Goal: Task Accomplishment & Management: Use online tool/utility

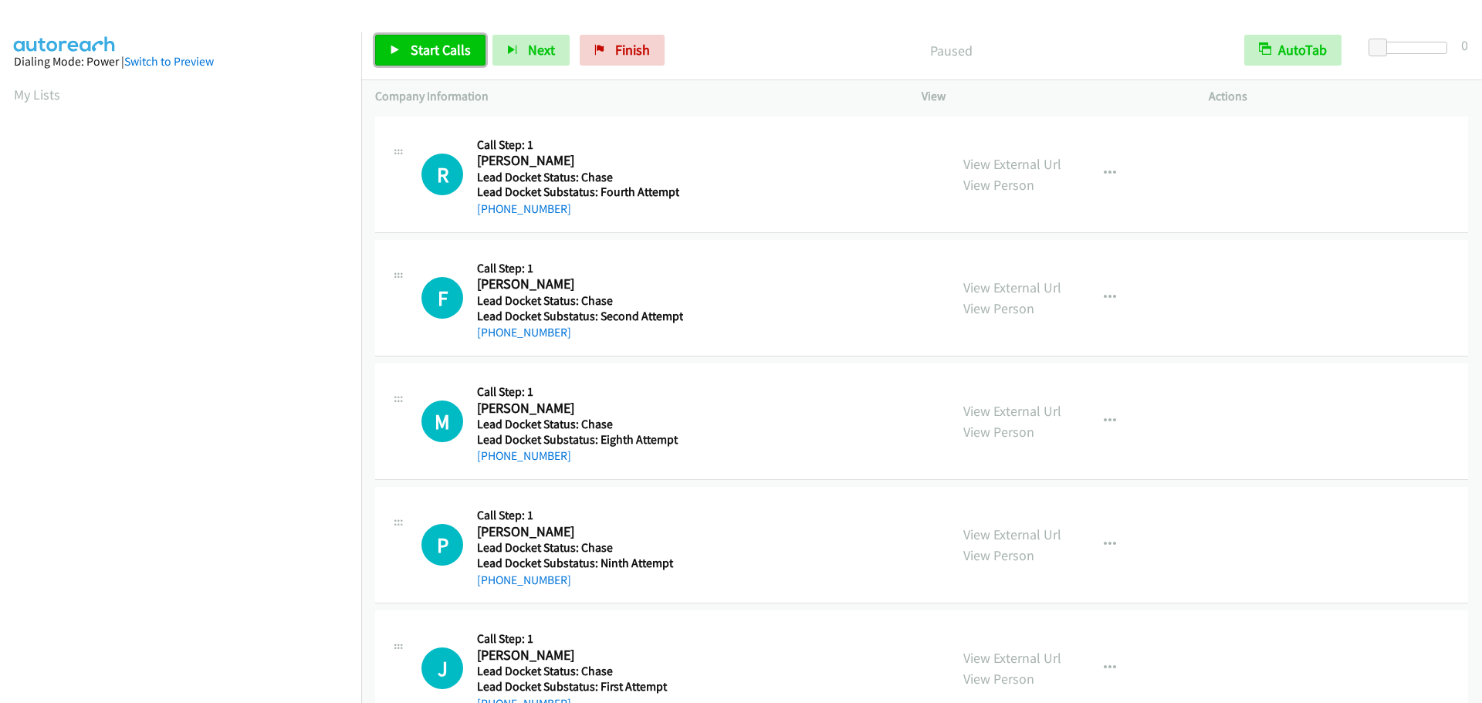
click at [412, 45] on span "Start Calls" at bounding box center [441, 50] width 60 height 18
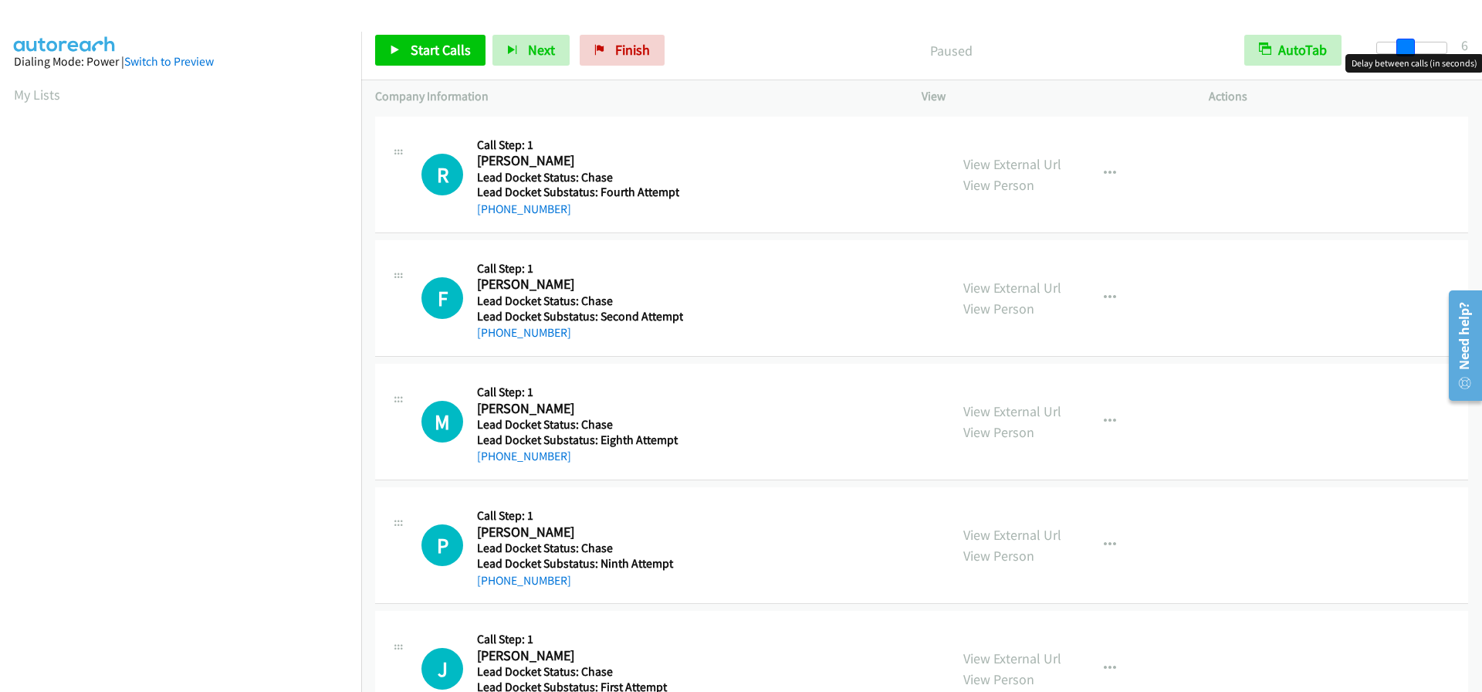
click at [1405, 49] on div at bounding box center [1411, 48] width 71 height 12
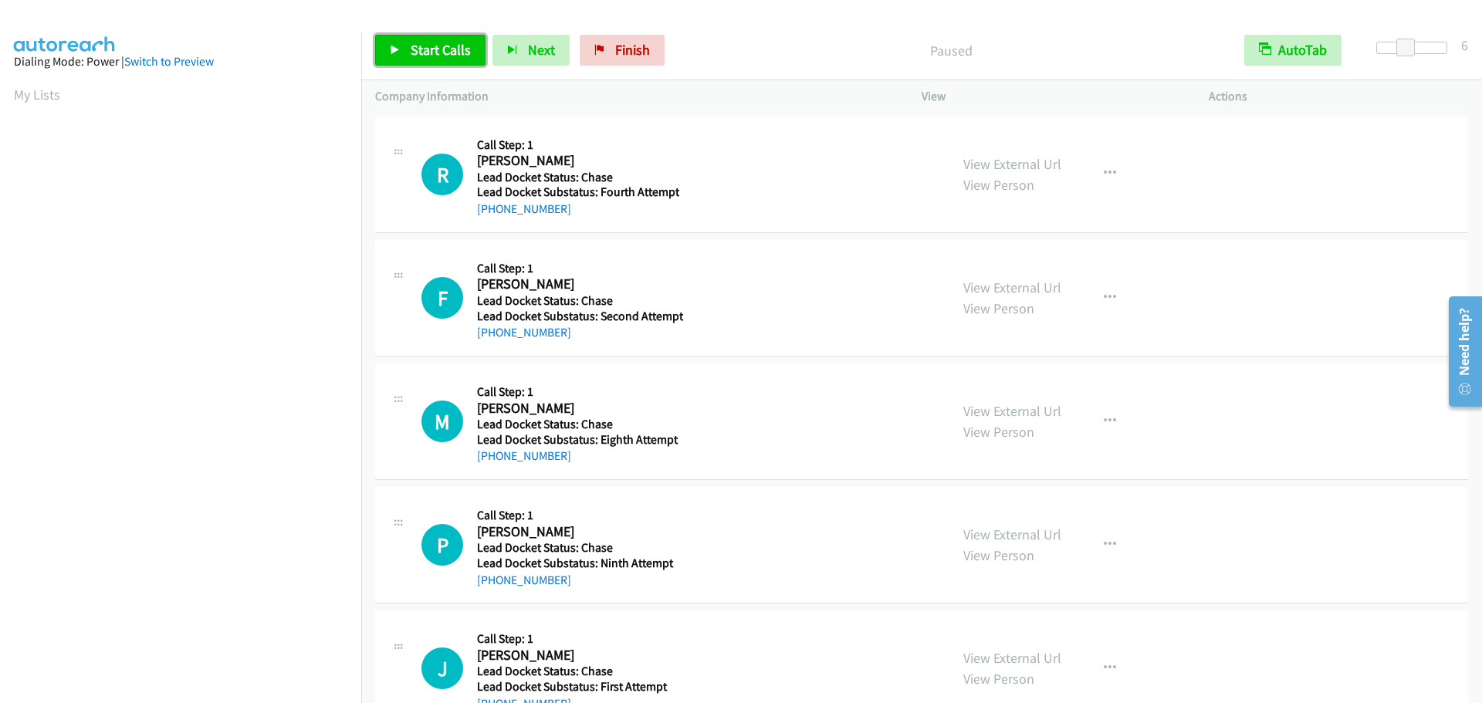
click at [425, 50] on span "Start Calls" at bounding box center [441, 50] width 60 height 18
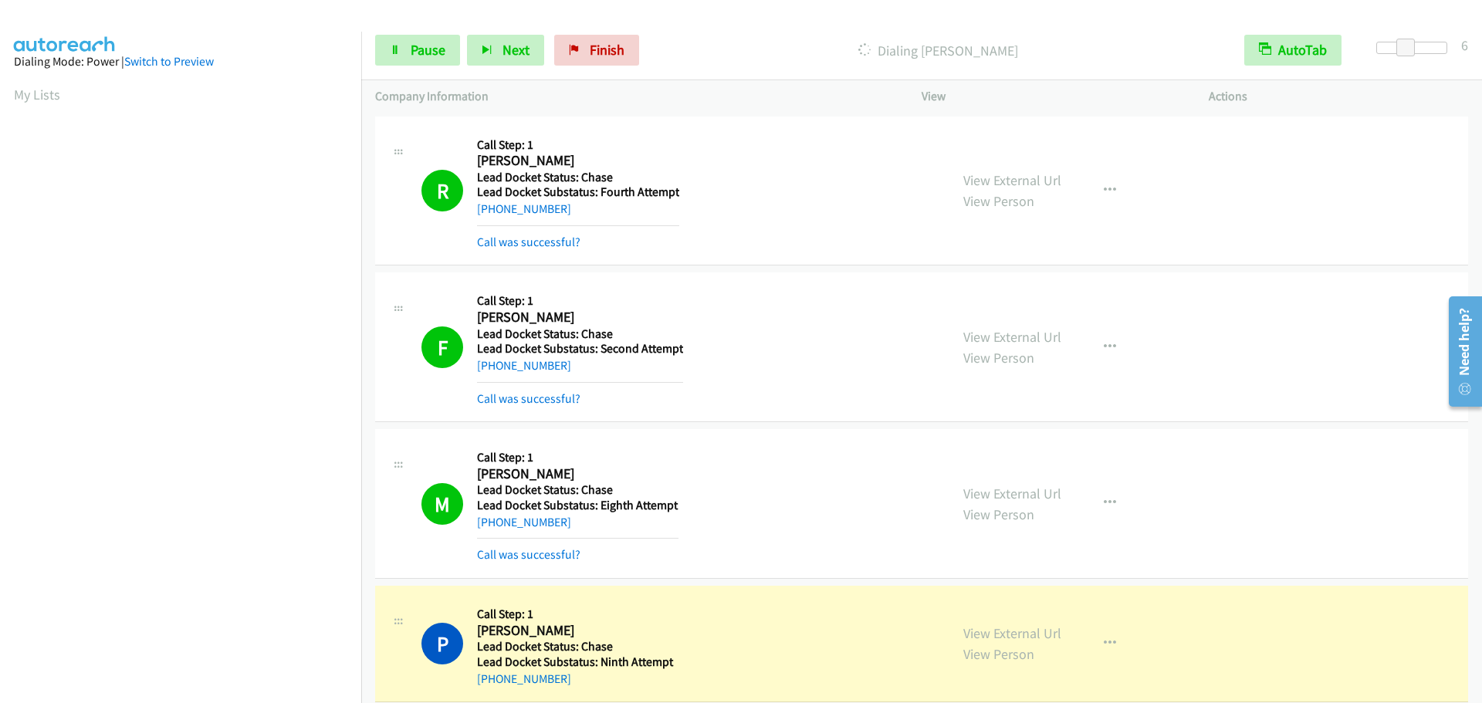
scroll to position [163, 0]
drag, startPoint x: 572, startPoint y: 524, endPoint x: 493, endPoint y: 528, distance: 79.6
click at [493, 528] on div "+1 252-227-9069" at bounding box center [577, 522] width 201 height 19
copy link "252-227-9069"
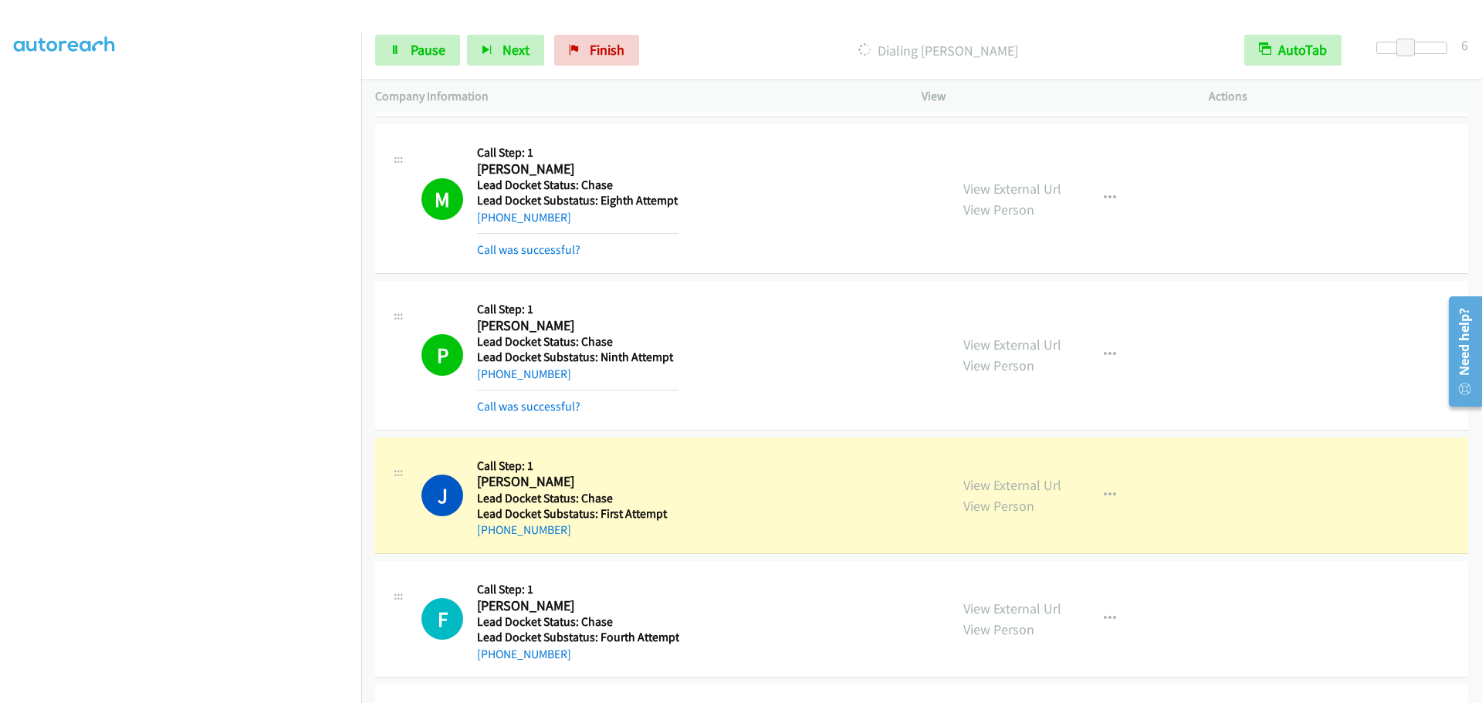
scroll to position [309, 0]
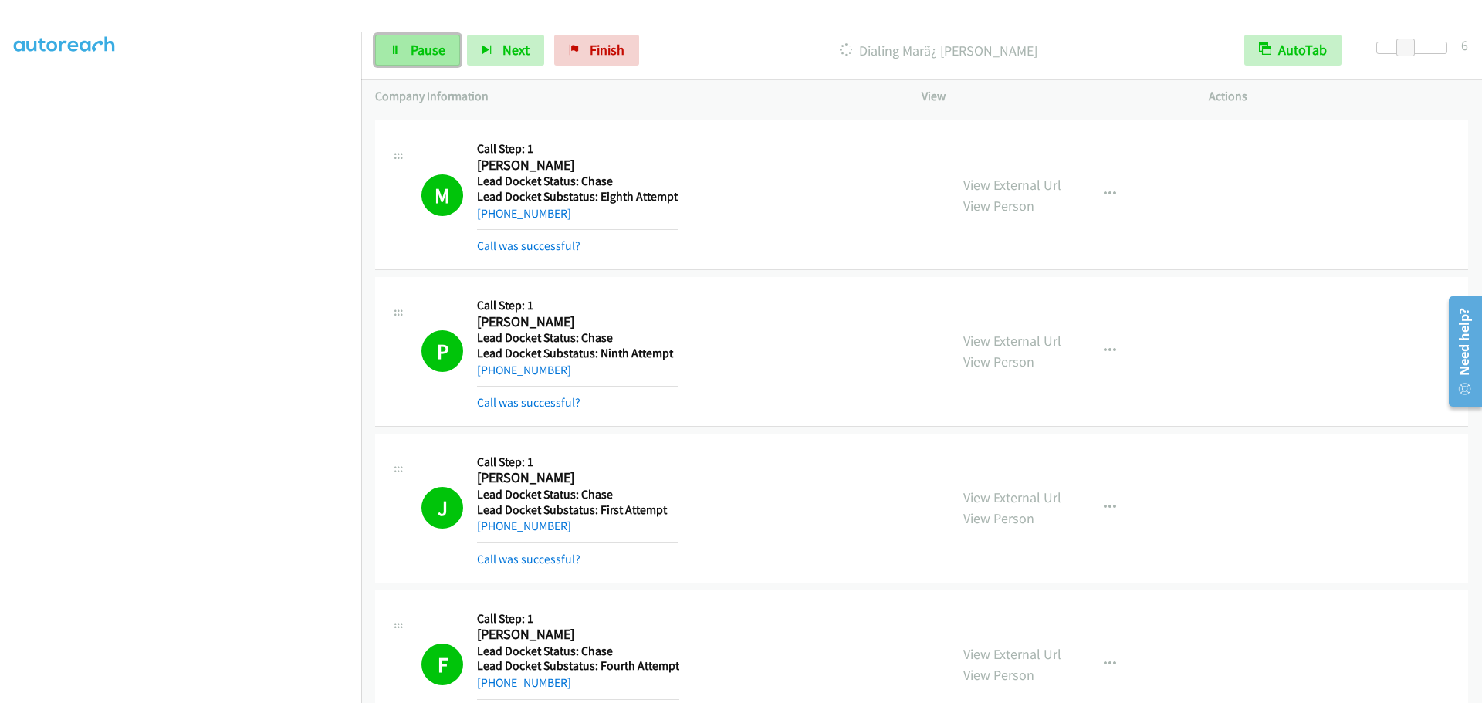
click at [415, 47] on span "Pause" at bounding box center [428, 50] width 35 height 18
click at [435, 53] on span "Start Calls" at bounding box center [441, 50] width 60 height 18
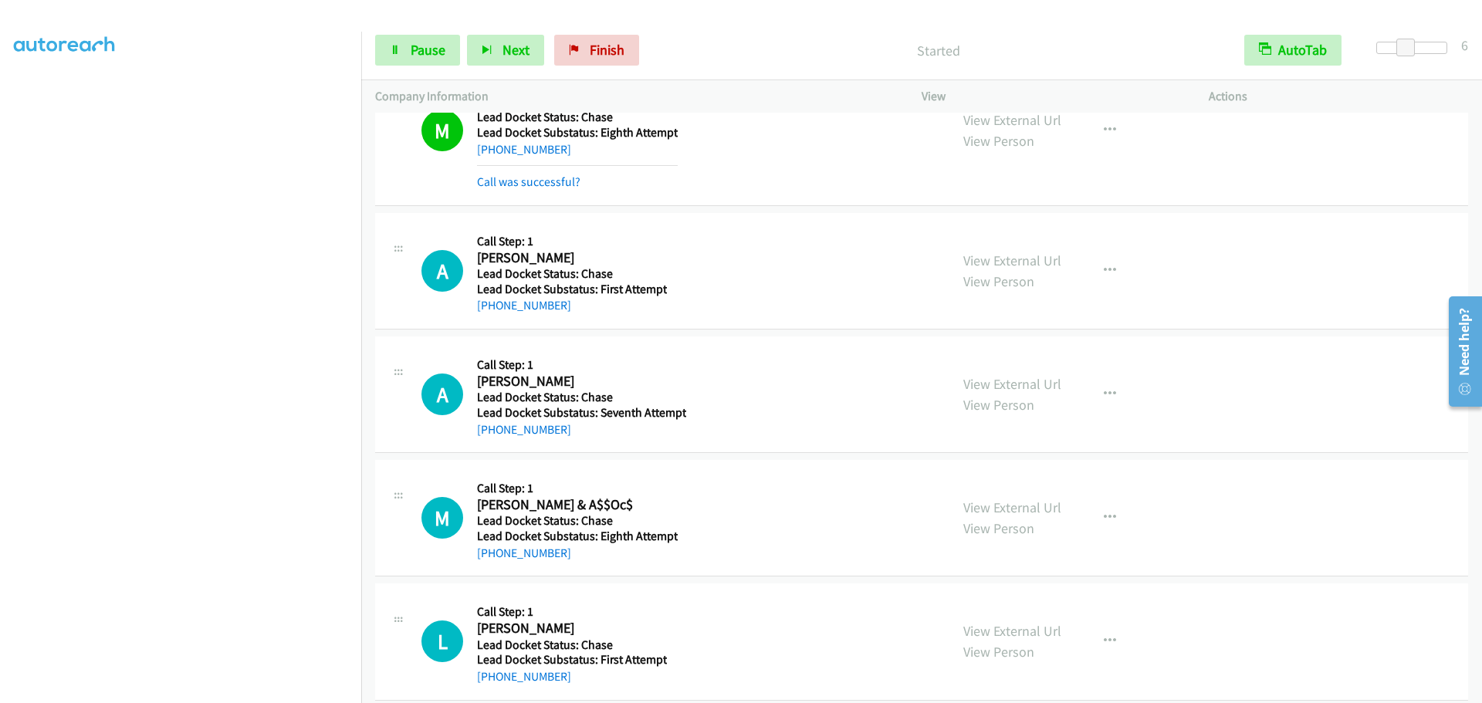
scroll to position [1158, 0]
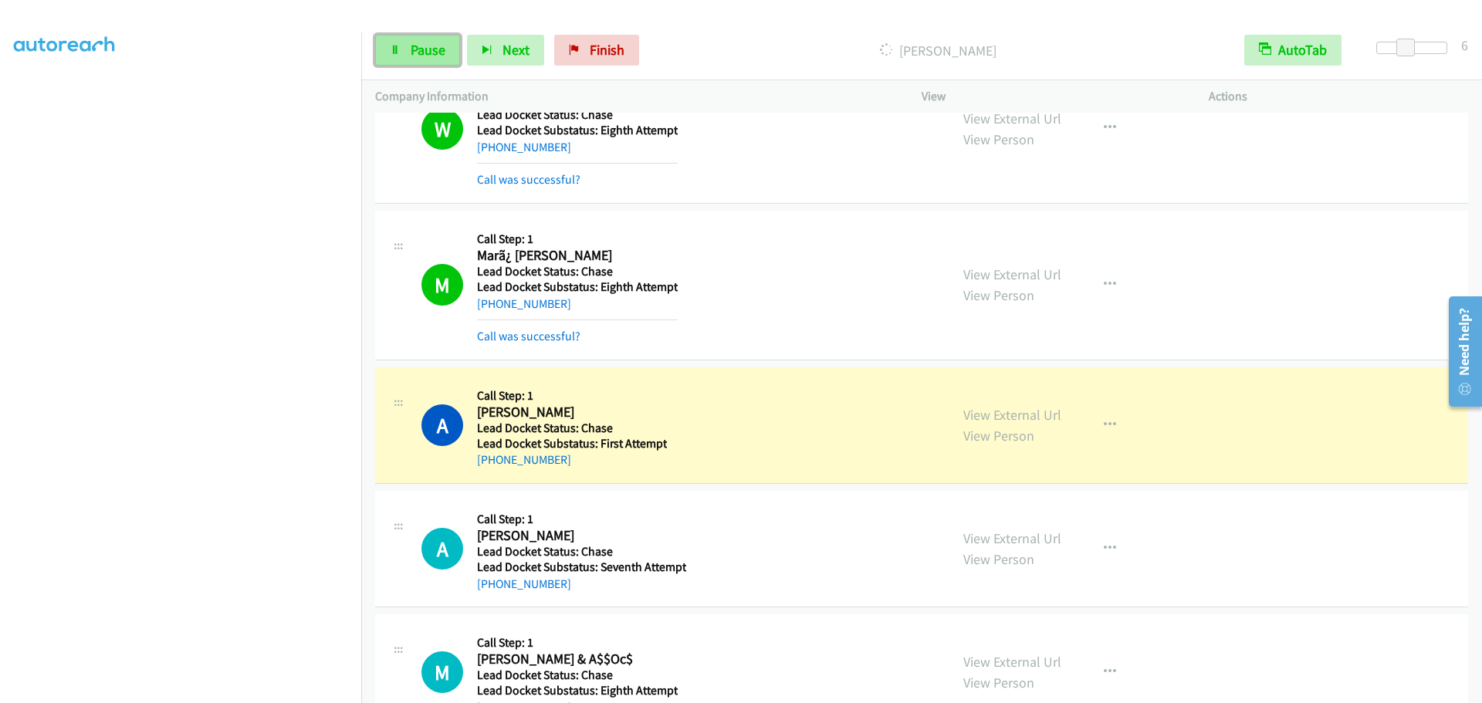
click at [438, 52] on span "Pause" at bounding box center [428, 50] width 35 height 18
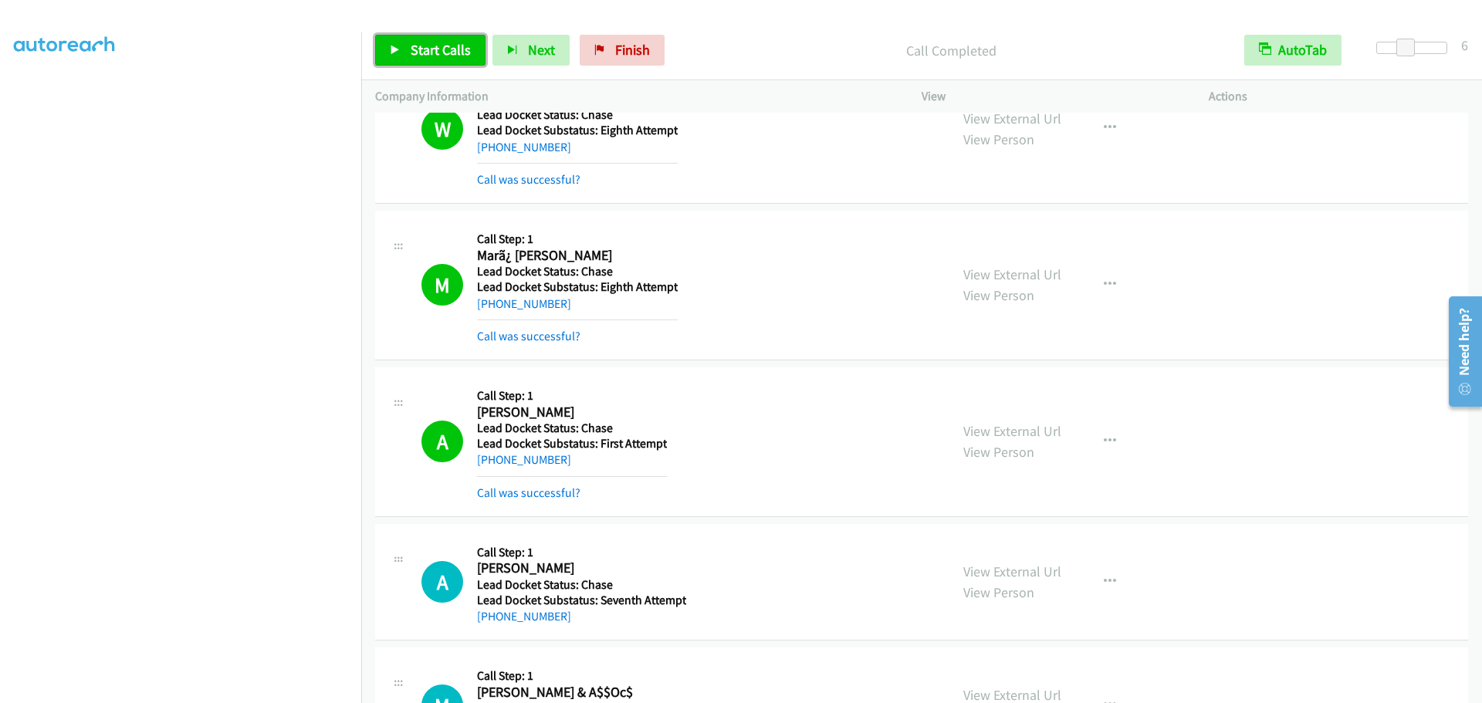
click at [401, 49] on link "Start Calls" at bounding box center [430, 50] width 110 height 31
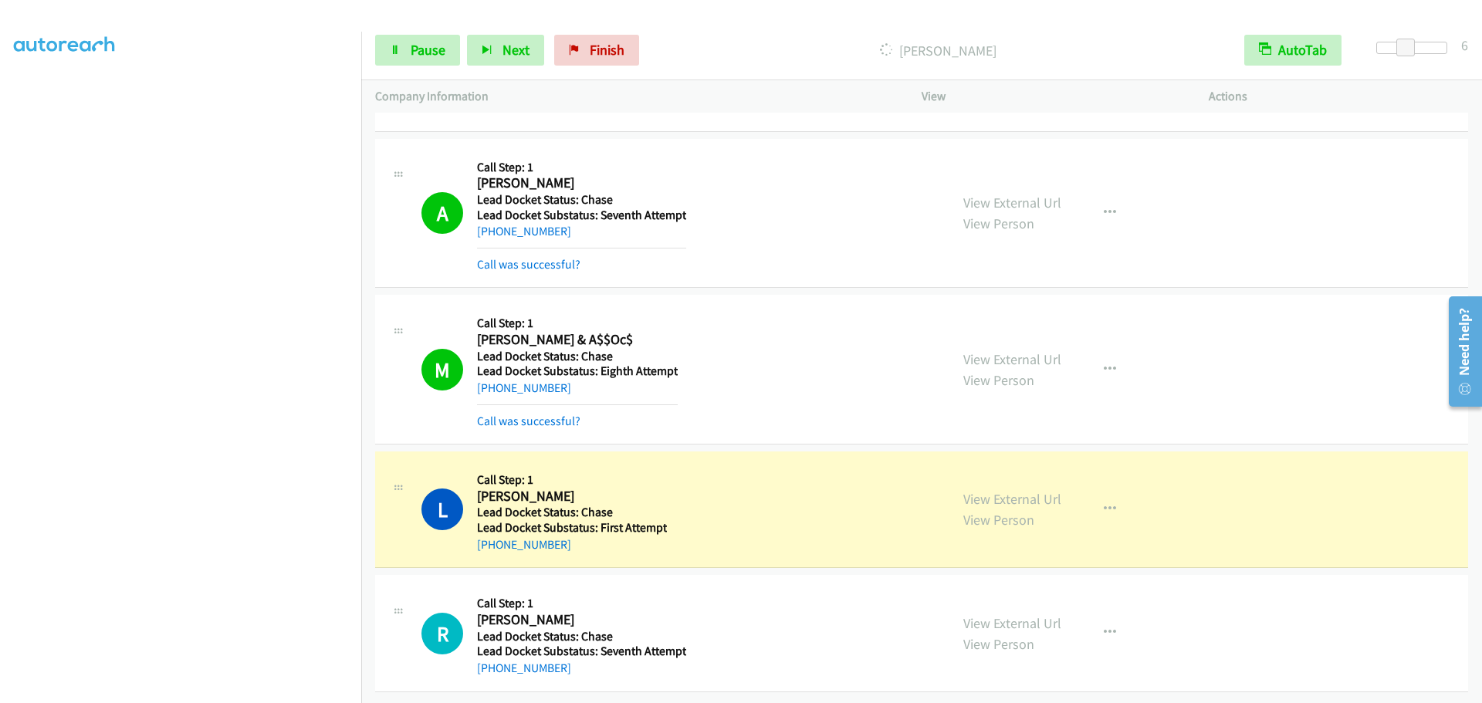
scroll to position [1555, 0]
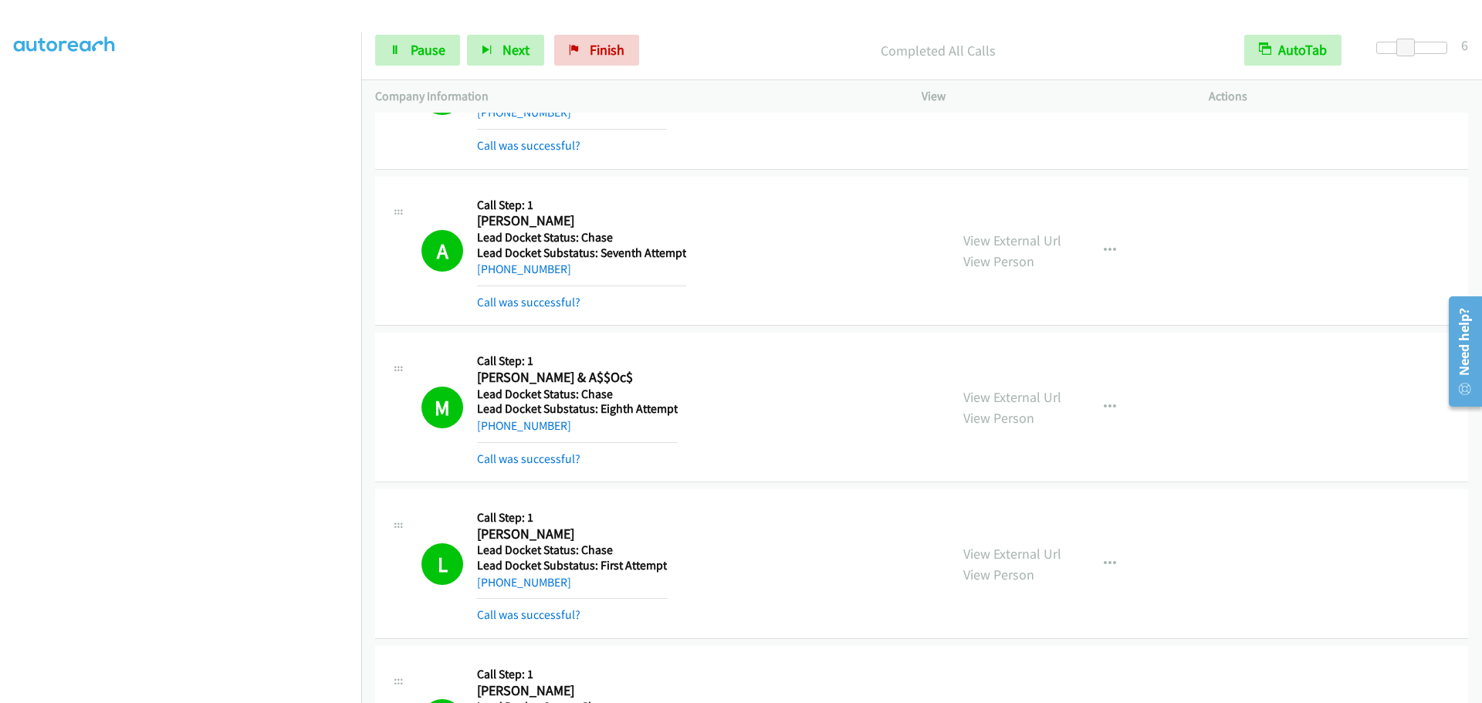
click at [625, 32] on div "Start Calls Pause Next Finish Completed All Calls AutoTab AutoTab 6" at bounding box center [921, 50] width 1121 height 59
click at [594, 52] on span "Finish" at bounding box center [607, 50] width 35 height 18
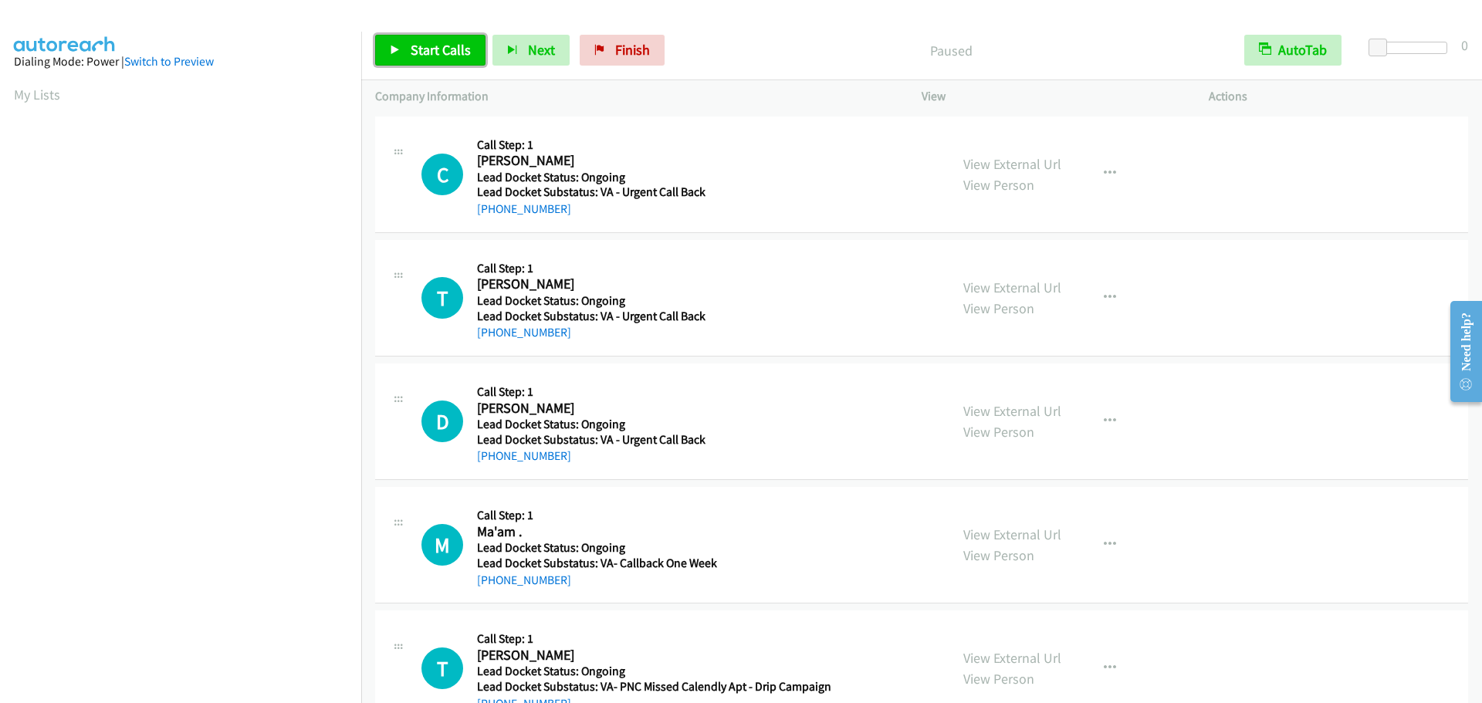
click at [437, 59] on link "Start Calls" at bounding box center [430, 50] width 110 height 31
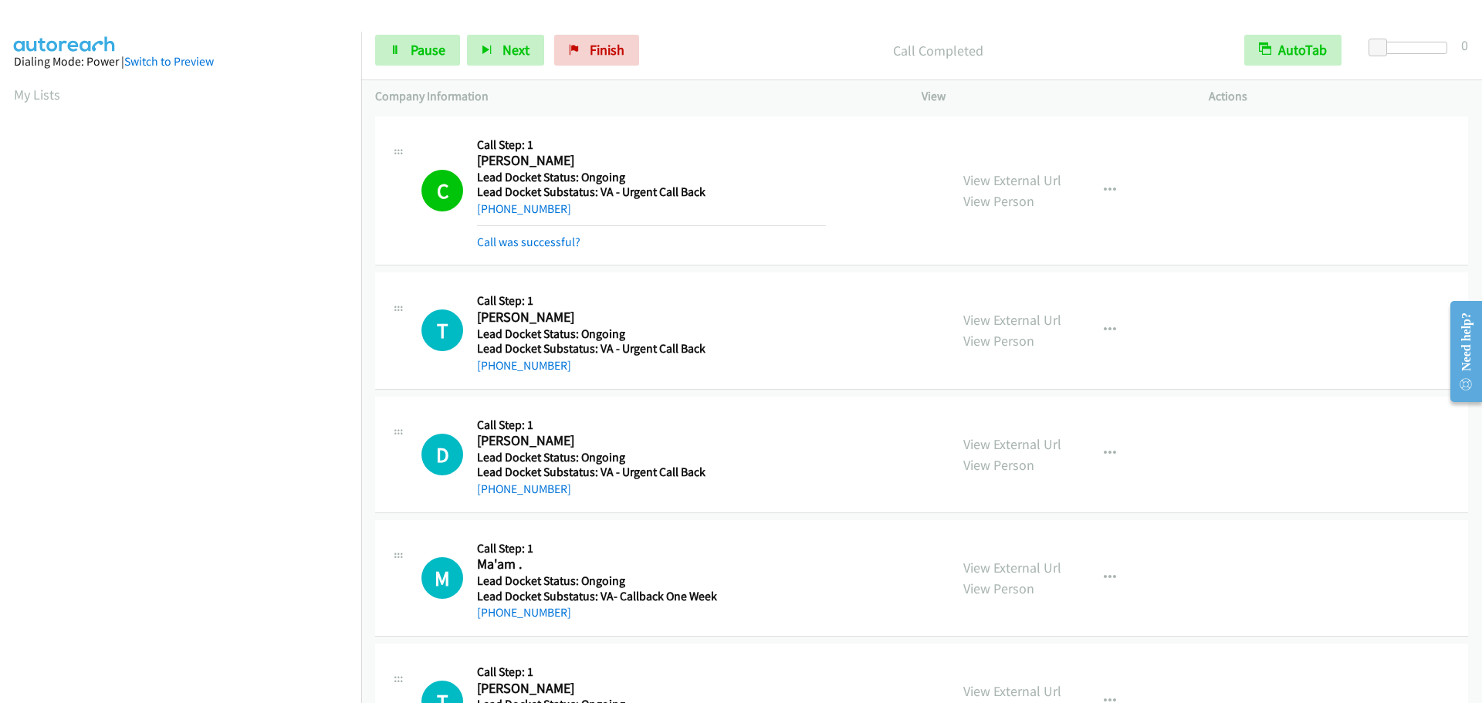
scroll to position [163, 0]
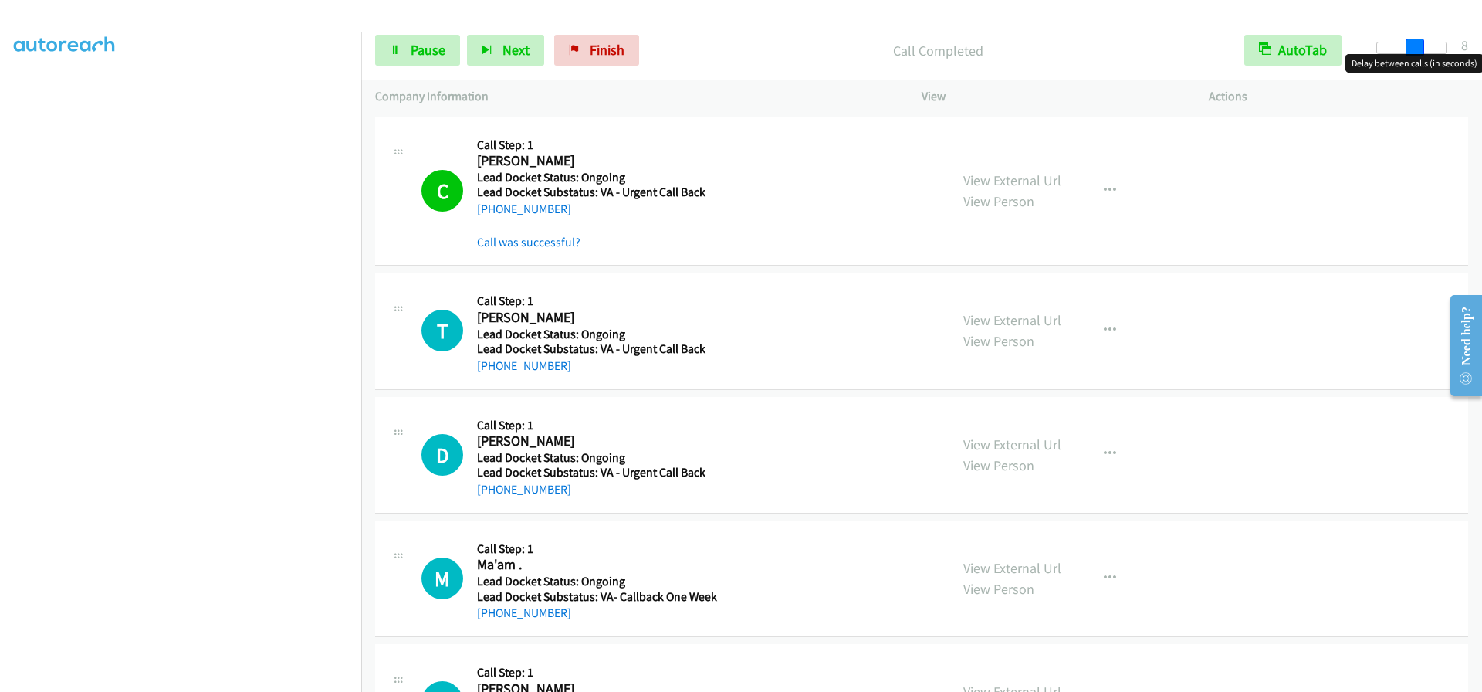
click at [1413, 51] on div at bounding box center [1411, 48] width 71 height 12
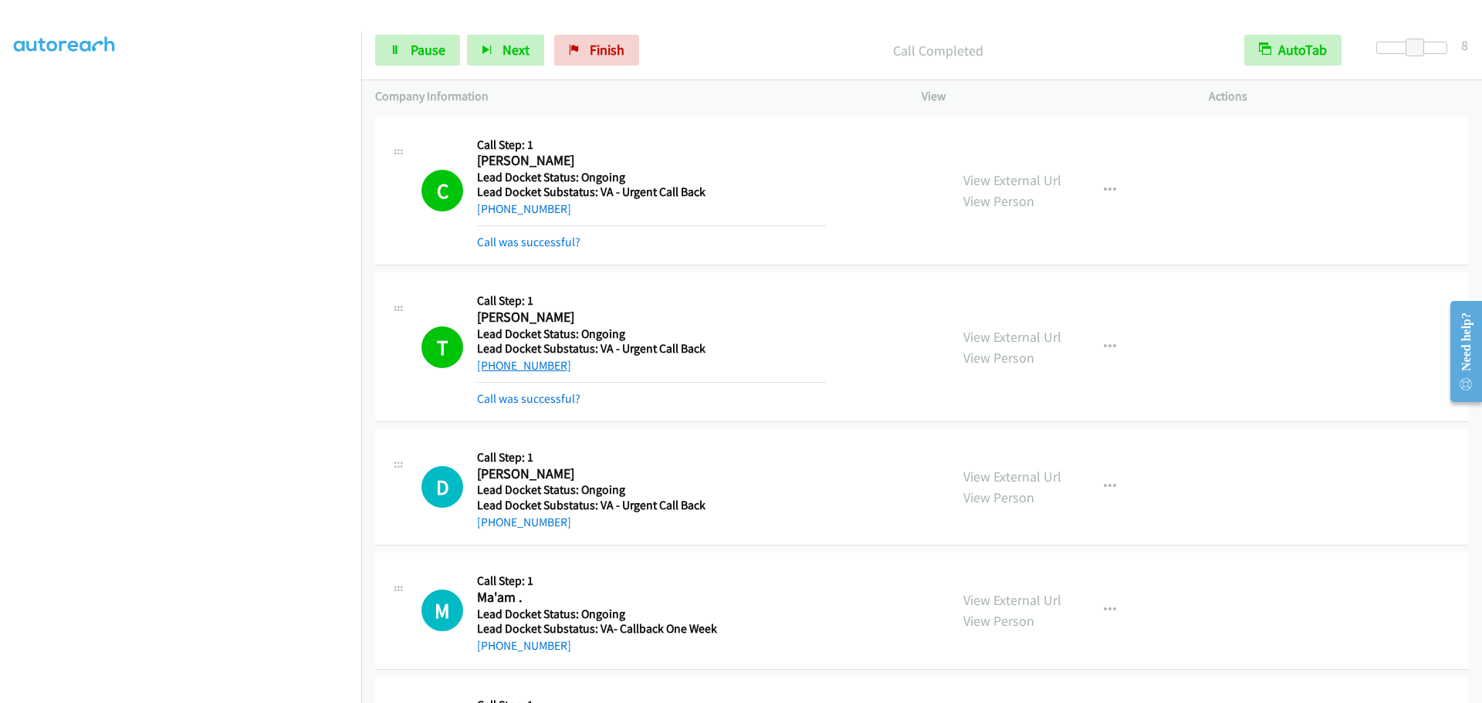
drag, startPoint x: 583, startPoint y: 364, endPoint x: 490, endPoint y: 367, distance: 92.7
click at [490, 367] on div "+1 267-407-6699" at bounding box center [651, 366] width 349 height 19
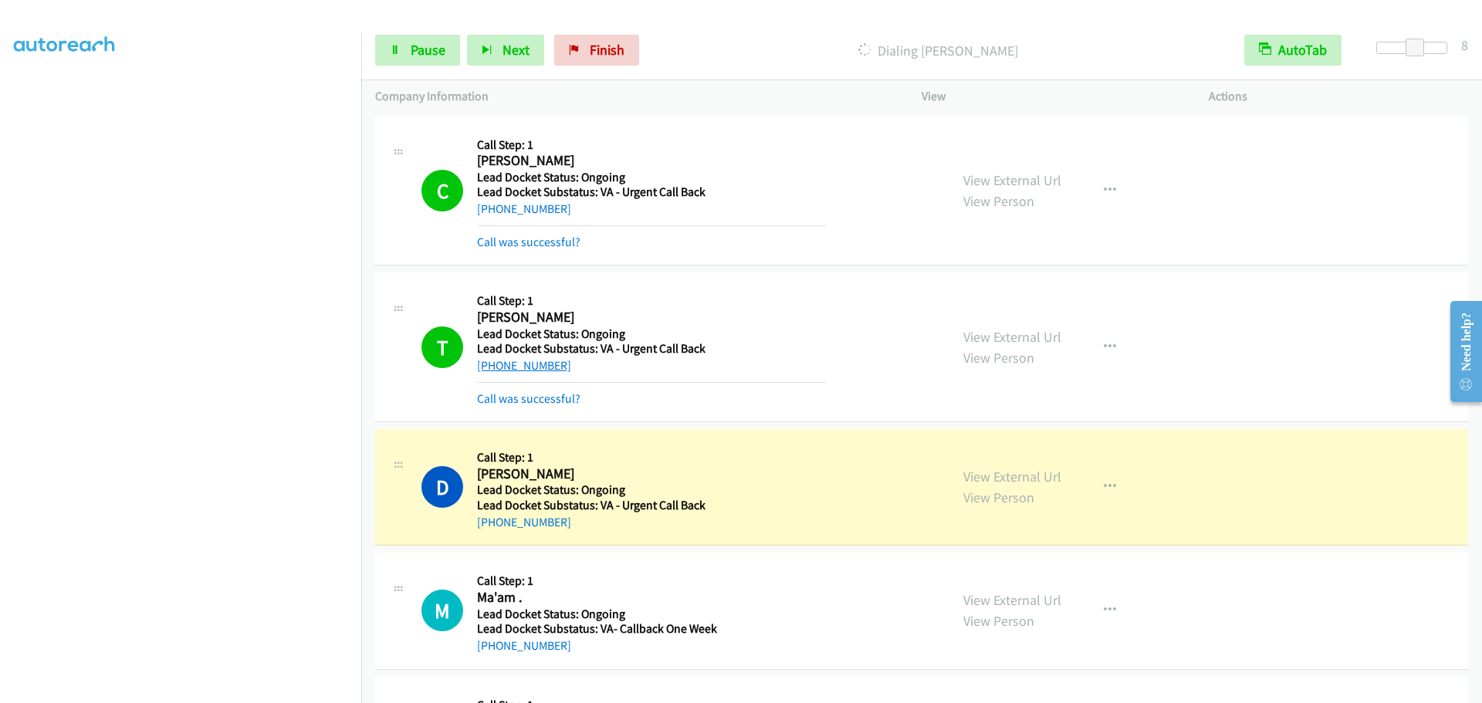
copy link "267-407-6699"
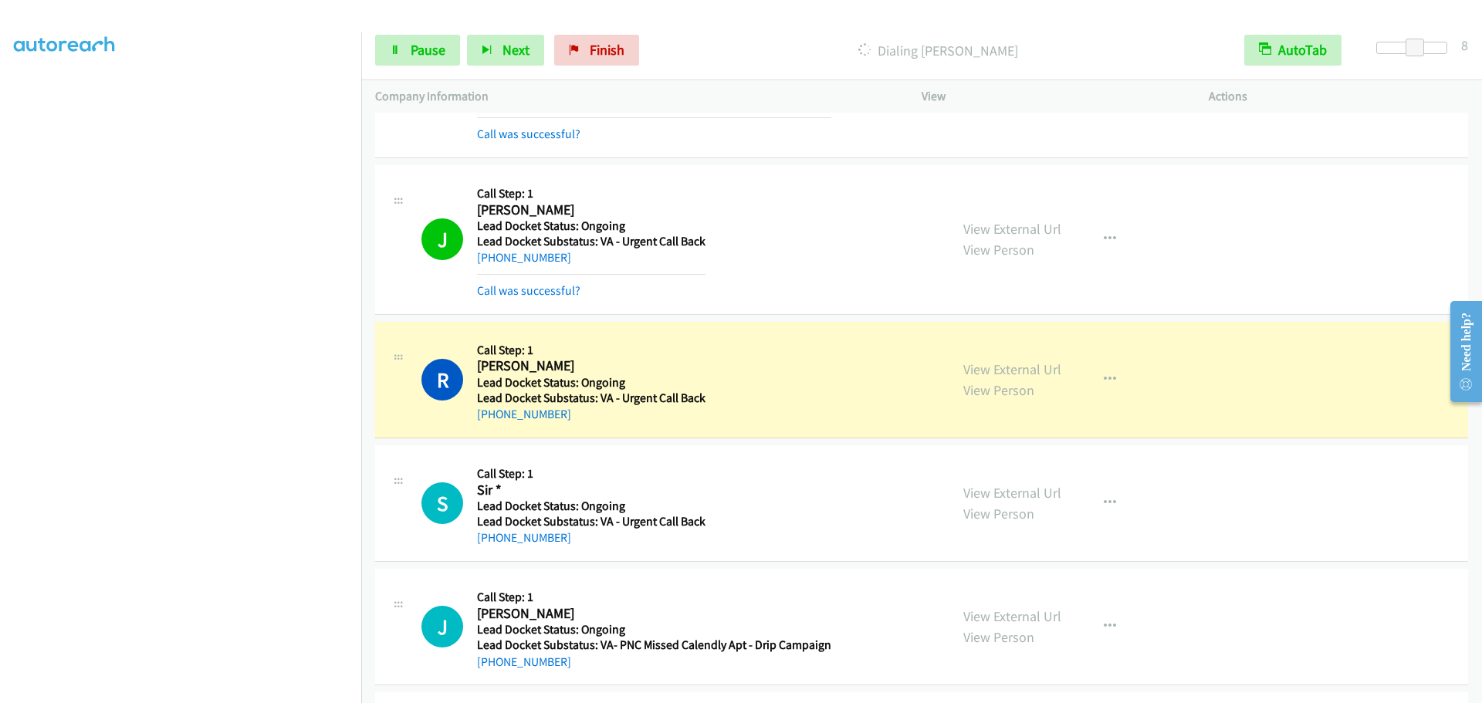
scroll to position [1361, 0]
click at [424, 44] on span "Pause" at bounding box center [428, 50] width 35 height 18
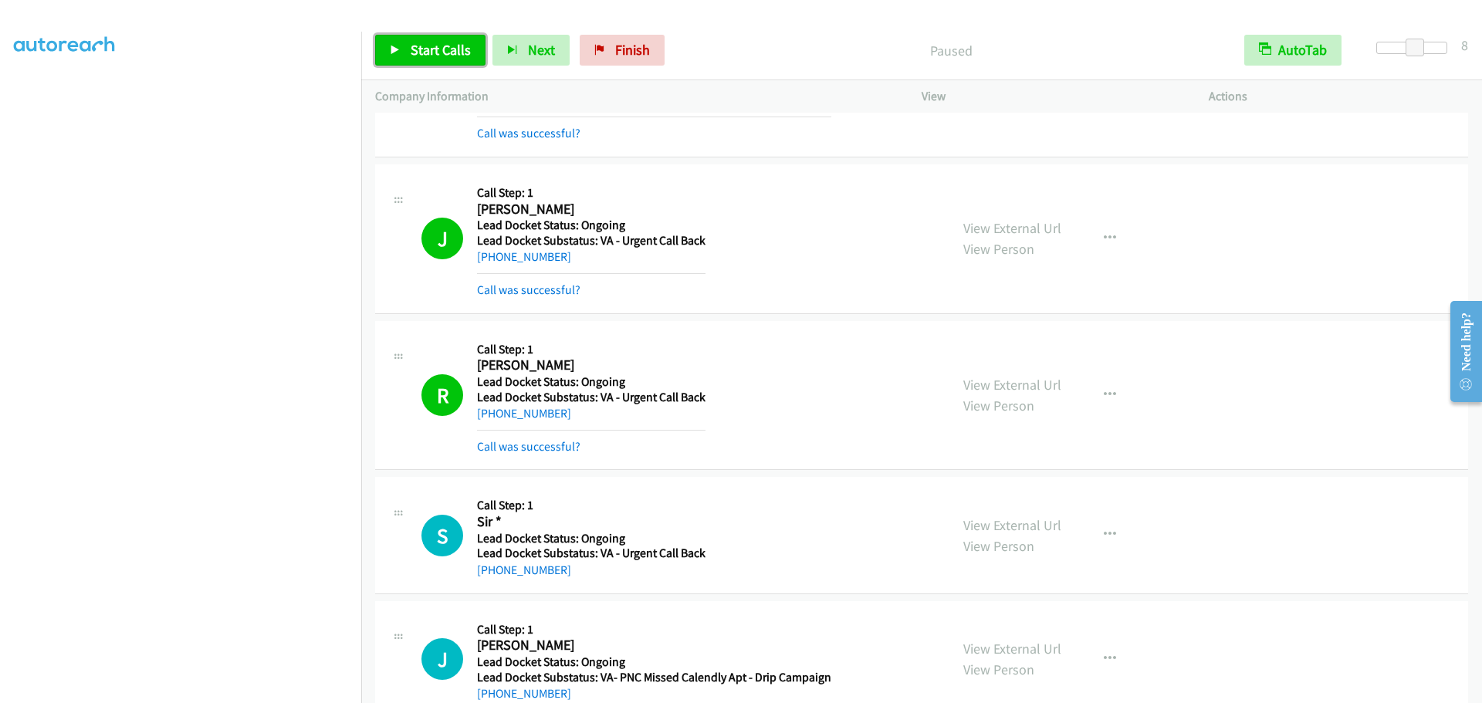
click at [412, 42] on span "Start Calls" at bounding box center [441, 50] width 60 height 18
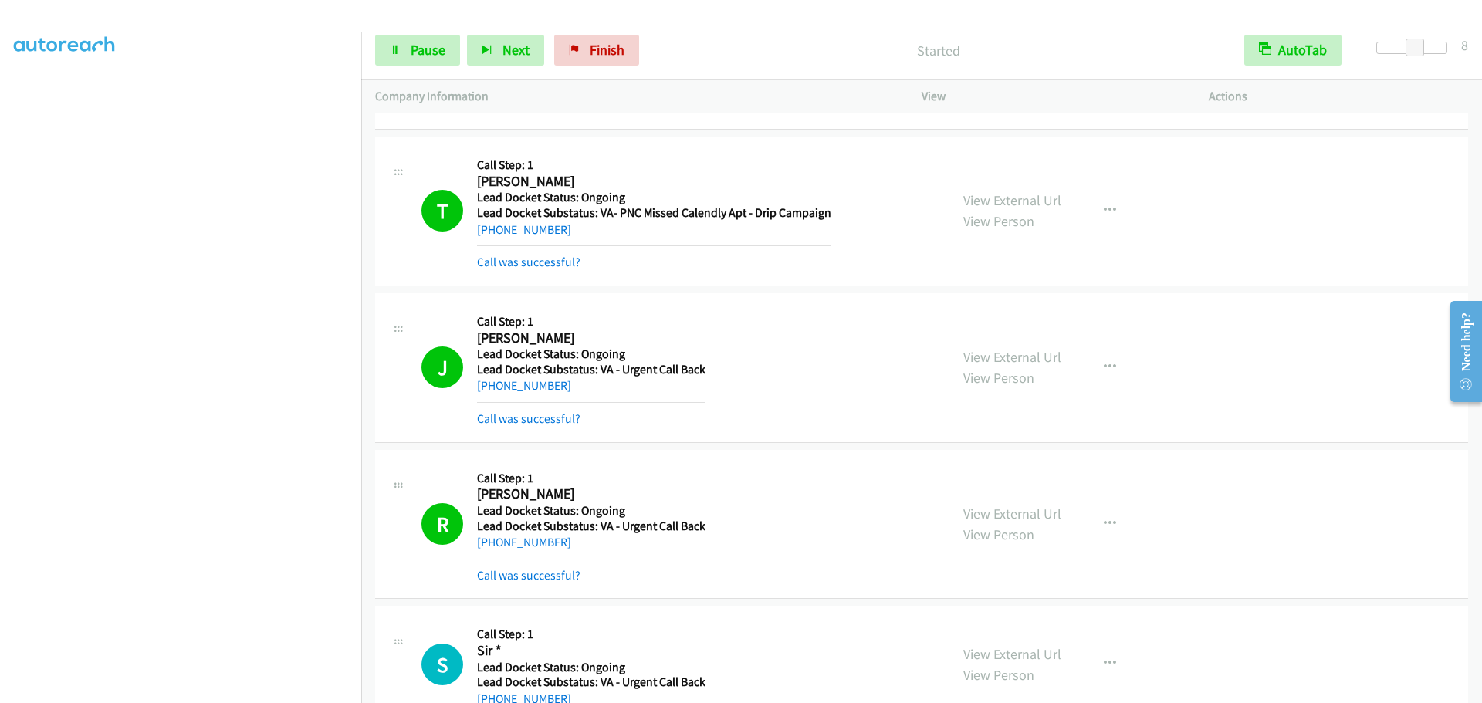
scroll to position [1229, 0]
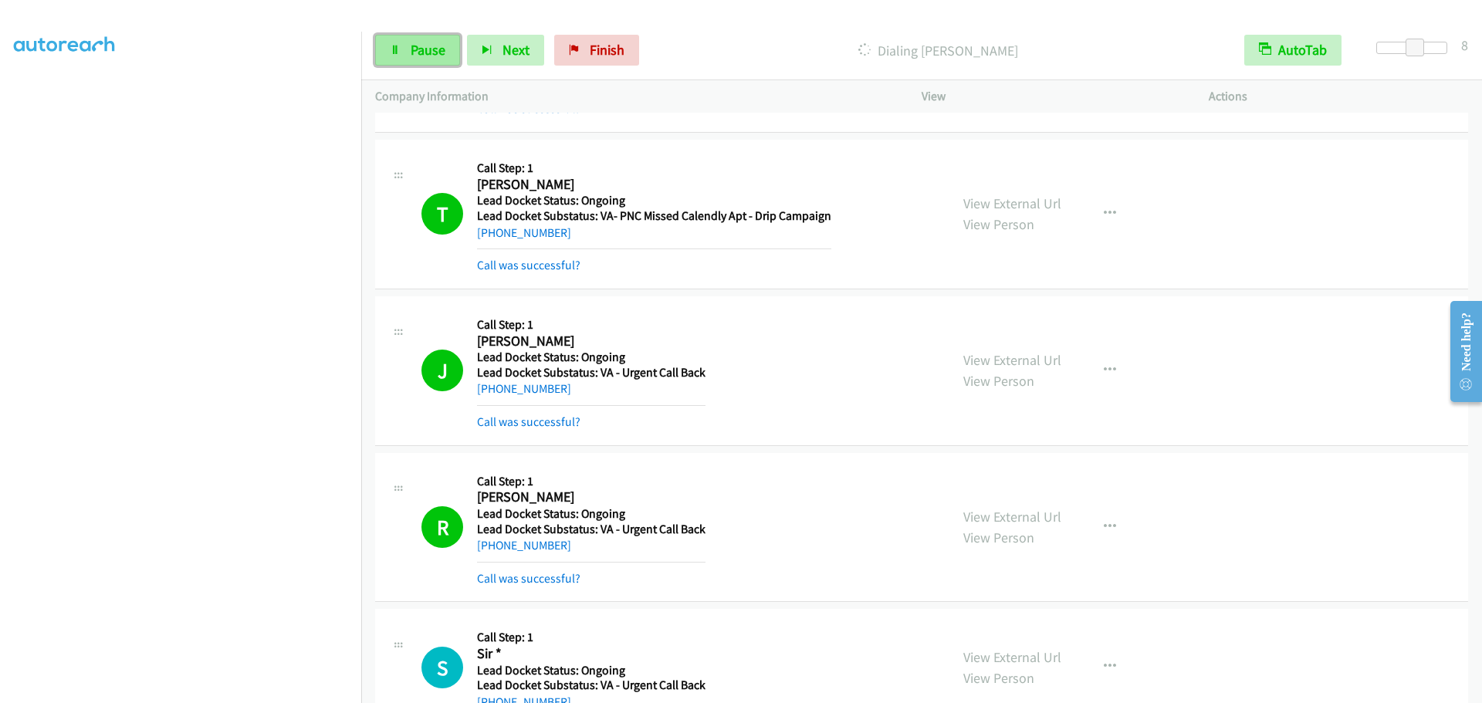
click at [398, 42] on link "Pause" at bounding box center [417, 50] width 85 height 31
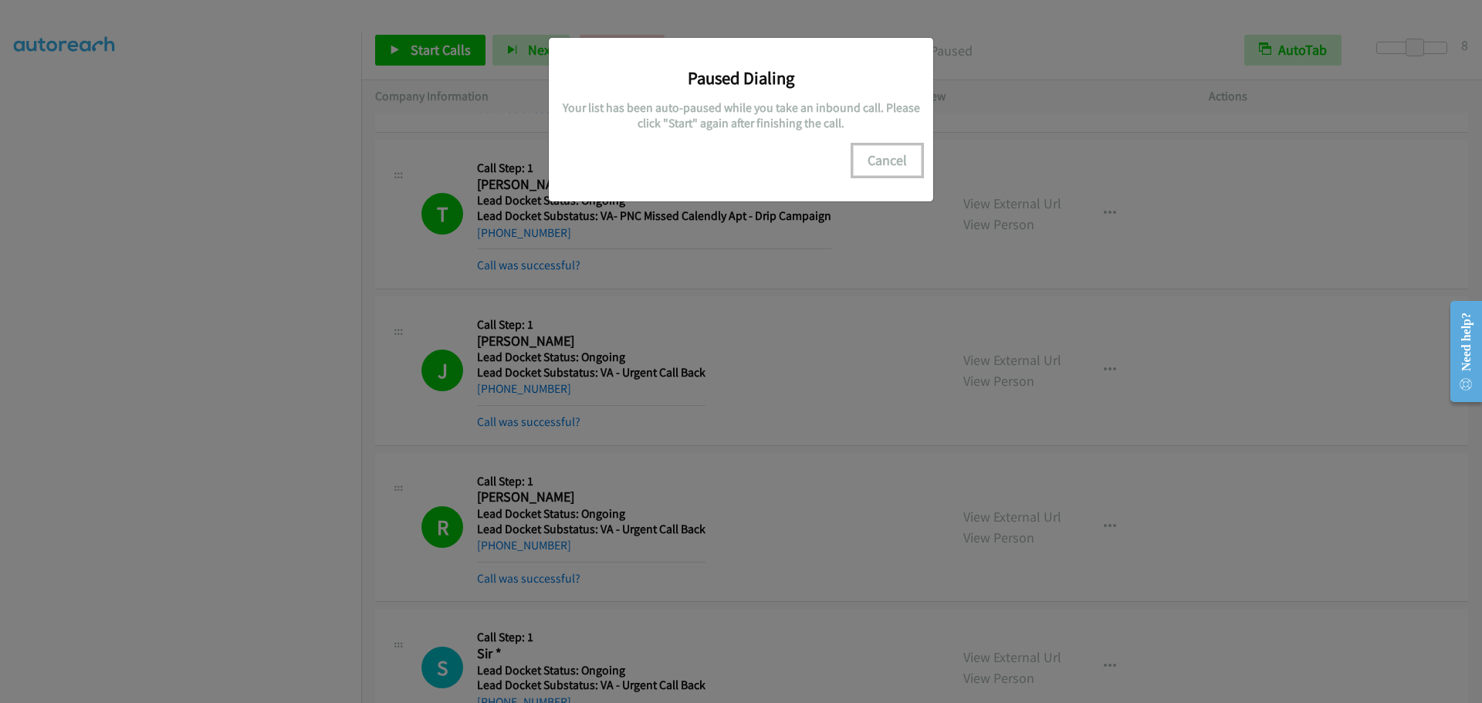
click at [879, 163] on button "Cancel" at bounding box center [887, 160] width 69 height 31
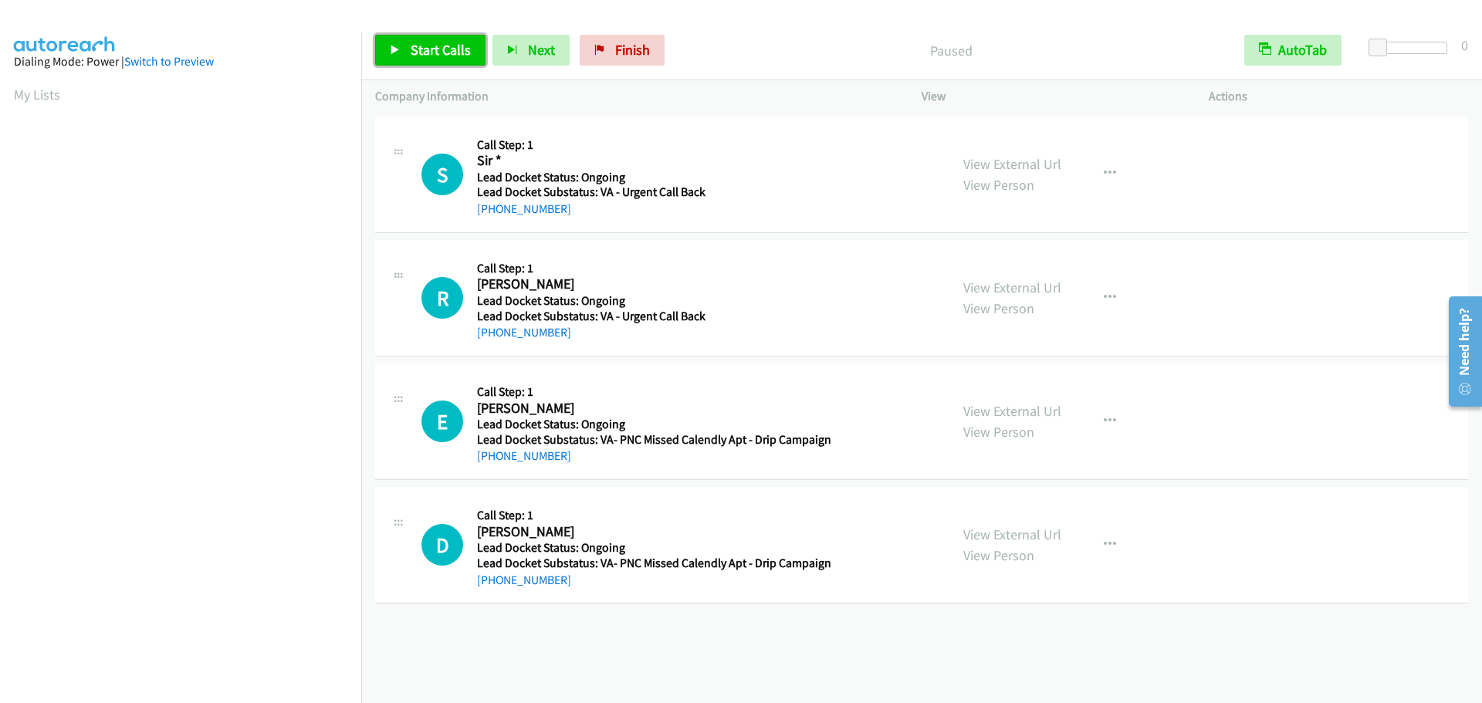
click at [456, 56] on span "Start Calls" at bounding box center [441, 50] width 60 height 18
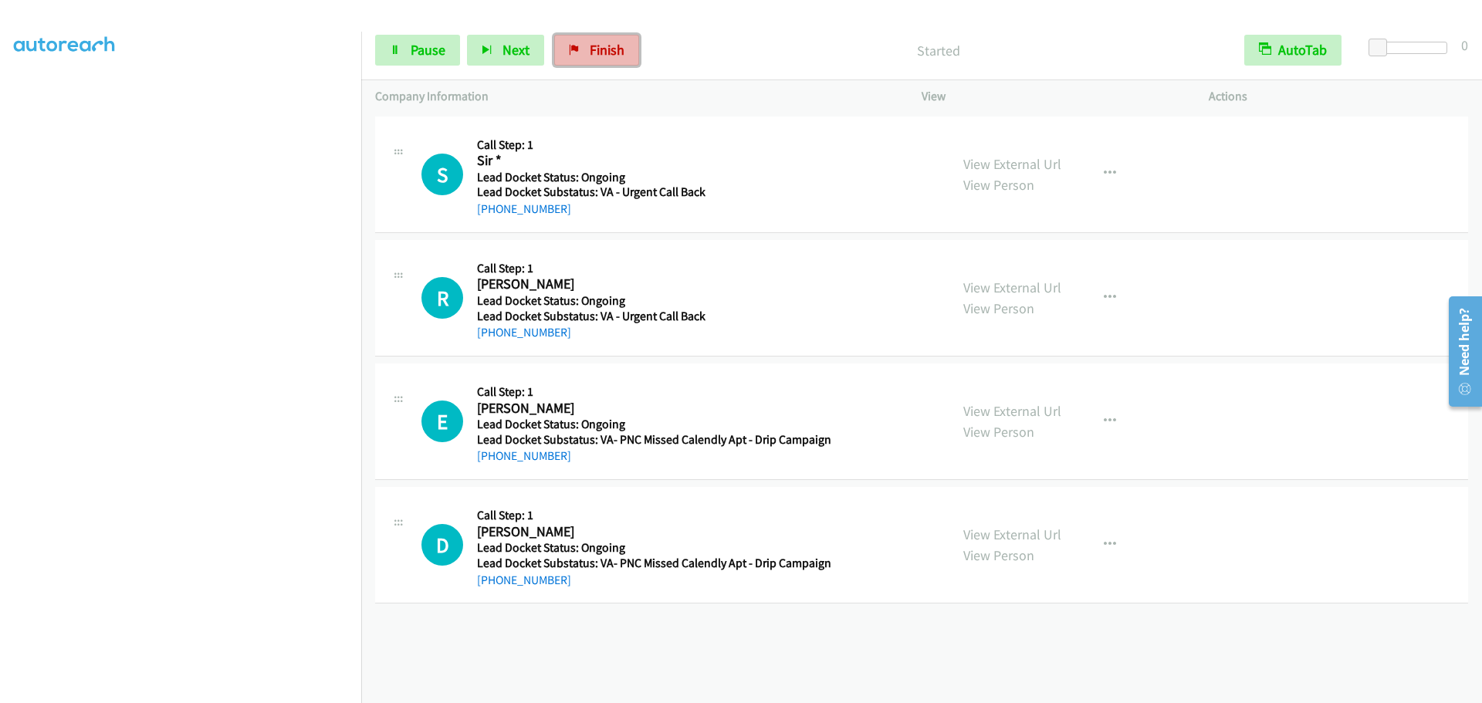
click at [608, 62] on link "Finish" at bounding box center [596, 50] width 85 height 31
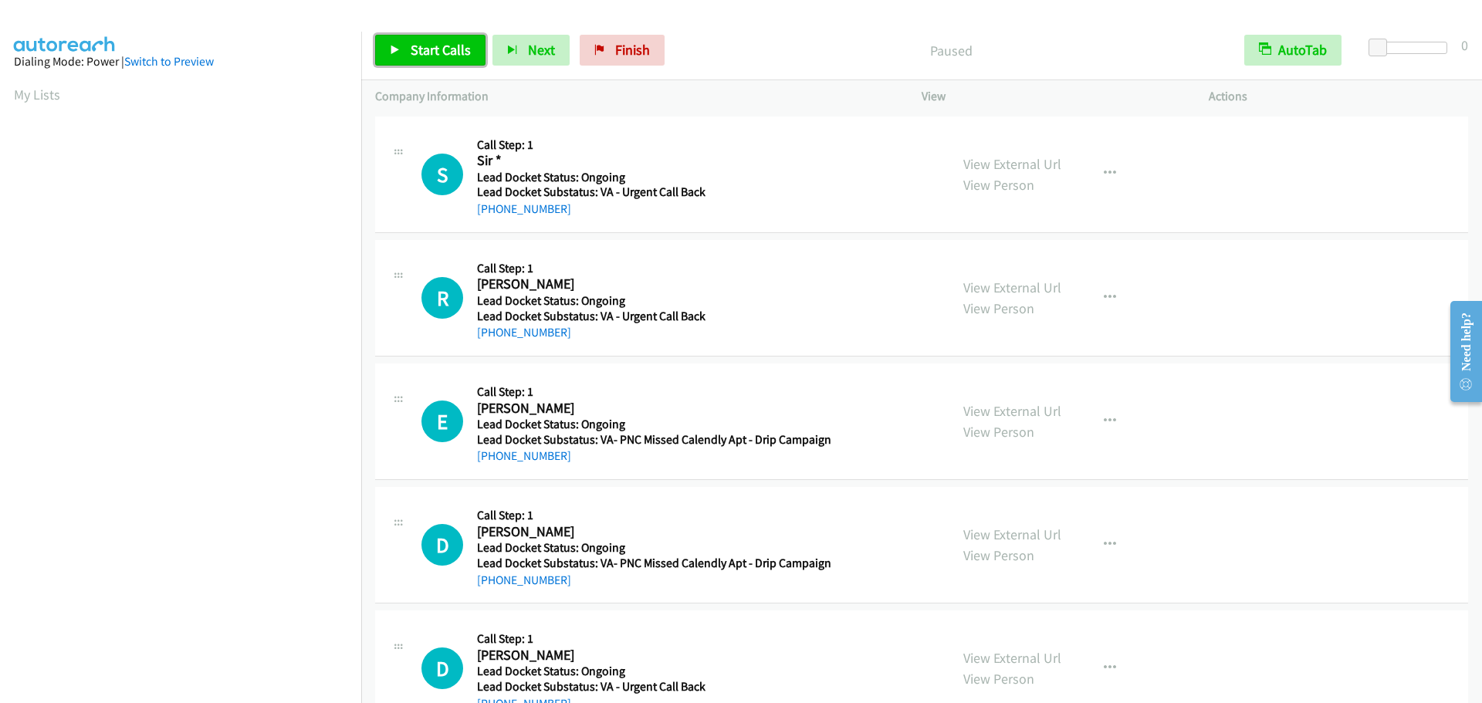
click at [442, 53] on span "Start Calls" at bounding box center [441, 50] width 60 height 18
click at [447, 60] on link "Start Calls" at bounding box center [430, 50] width 110 height 31
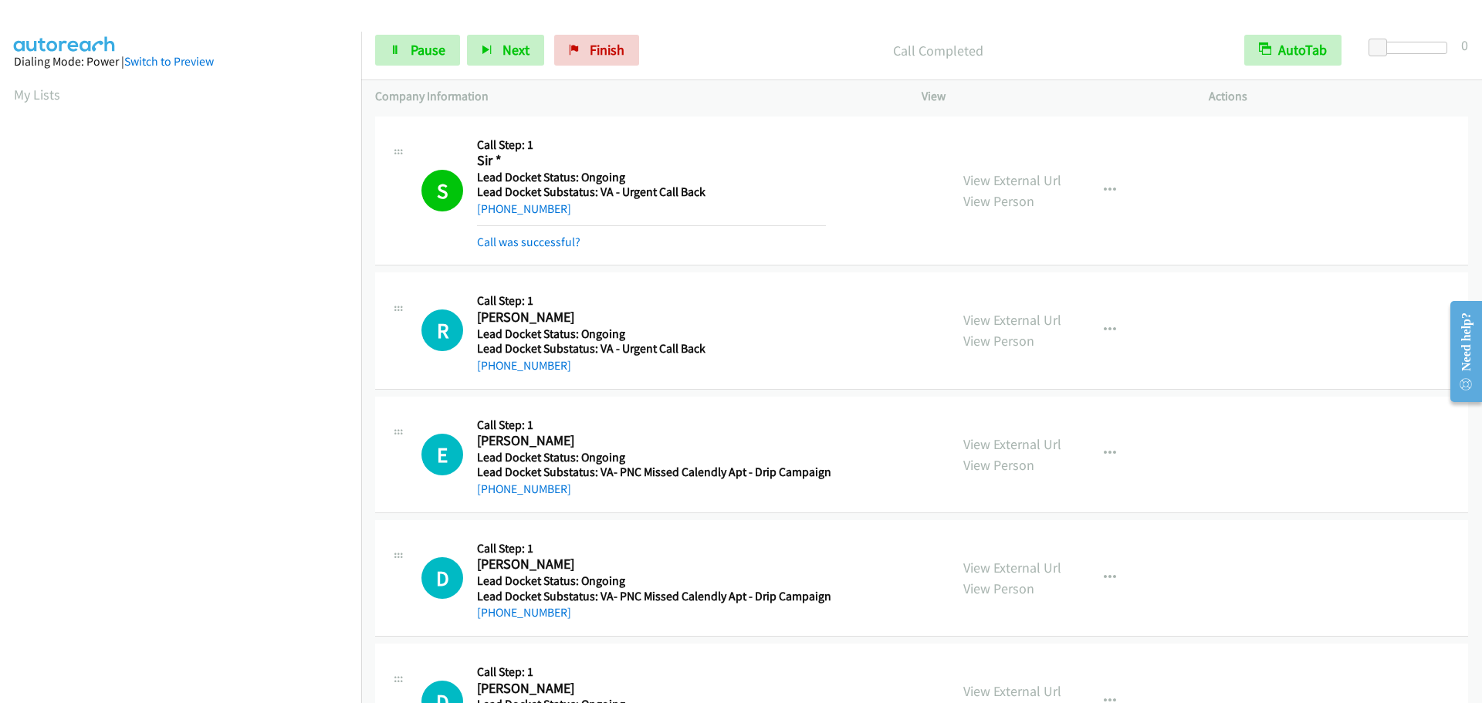
scroll to position [163, 0]
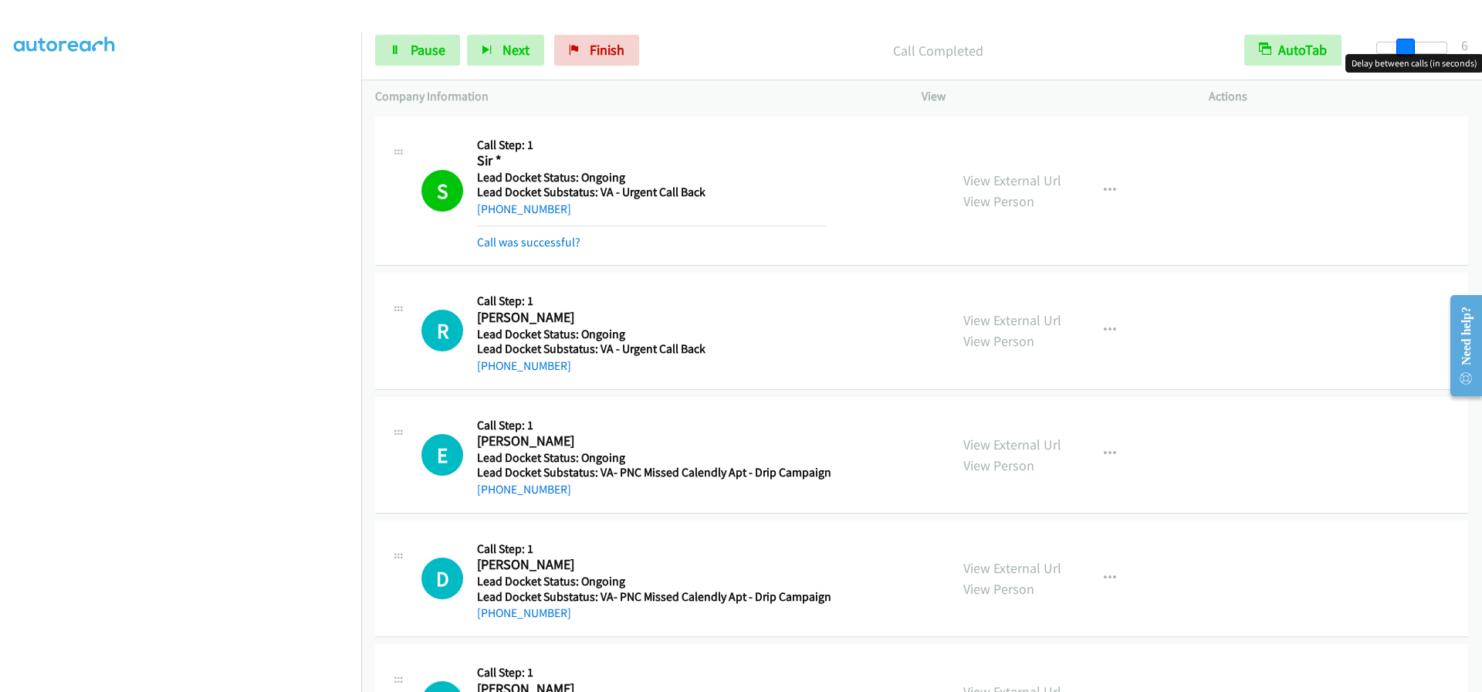
click at [1403, 46] on div at bounding box center [1411, 48] width 71 height 12
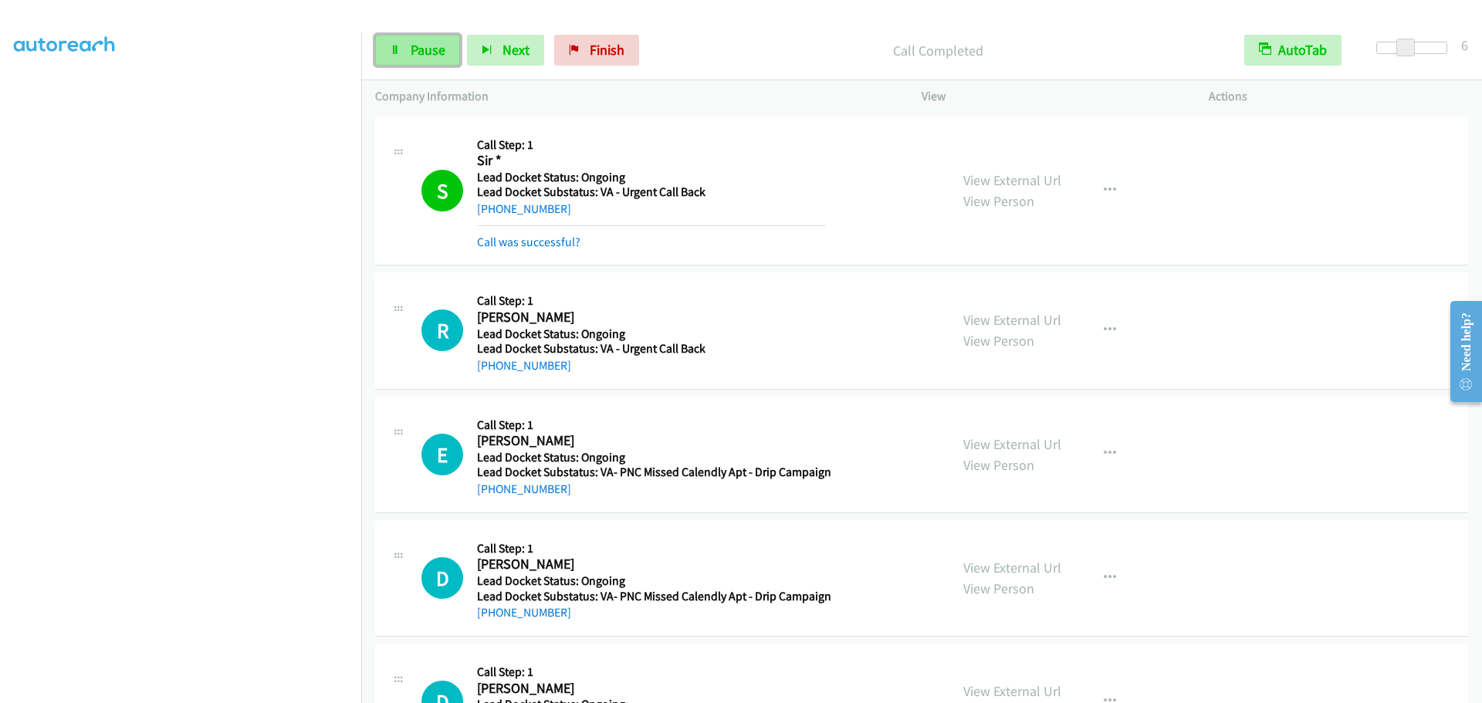
click at [425, 58] on link "Pause" at bounding box center [417, 50] width 85 height 31
click at [432, 59] on link "Start Calls" at bounding box center [430, 50] width 110 height 31
click at [597, 44] on span "Finish" at bounding box center [607, 50] width 35 height 18
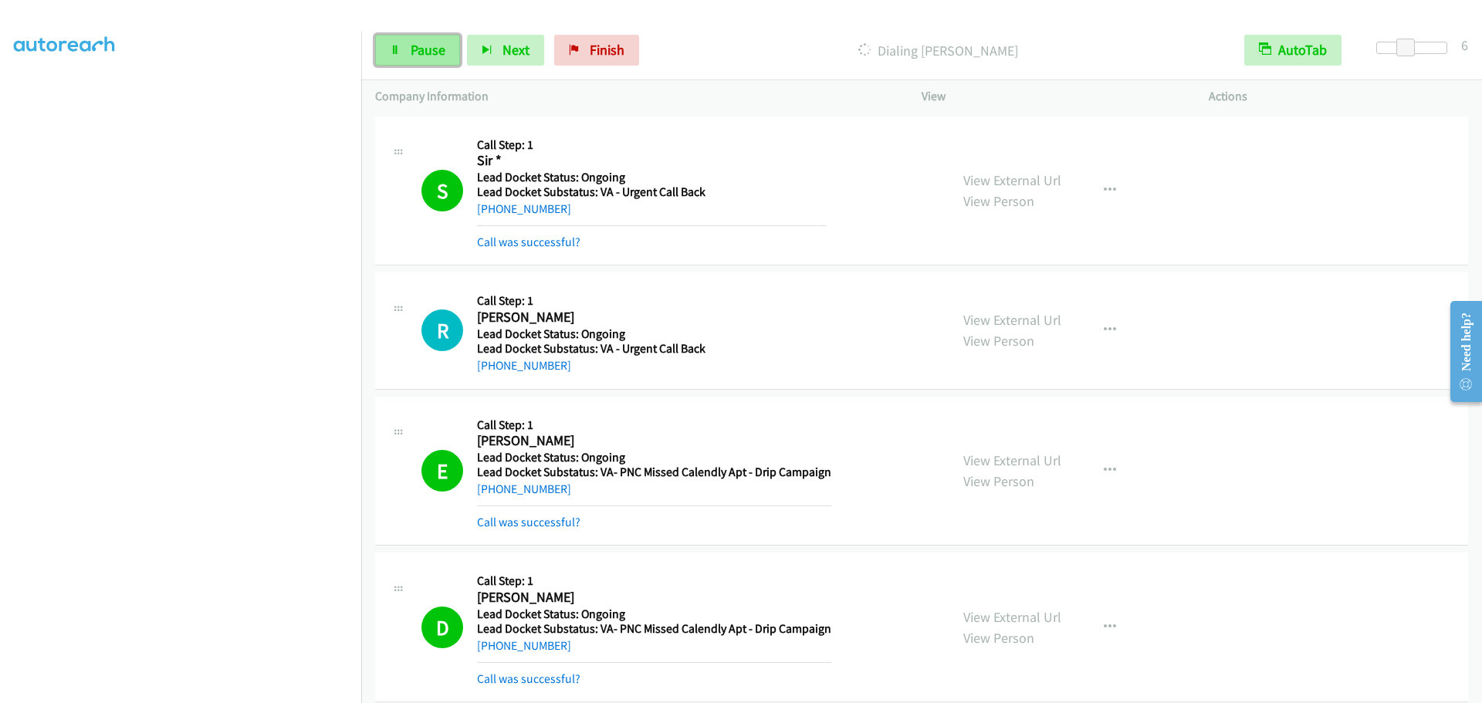
drag, startPoint x: 418, startPoint y: 49, endPoint x: 418, endPoint y: 56, distance: 7.8
click at [418, 49] on span "Pause" at bounding box center [428, 50] width 35 height 18
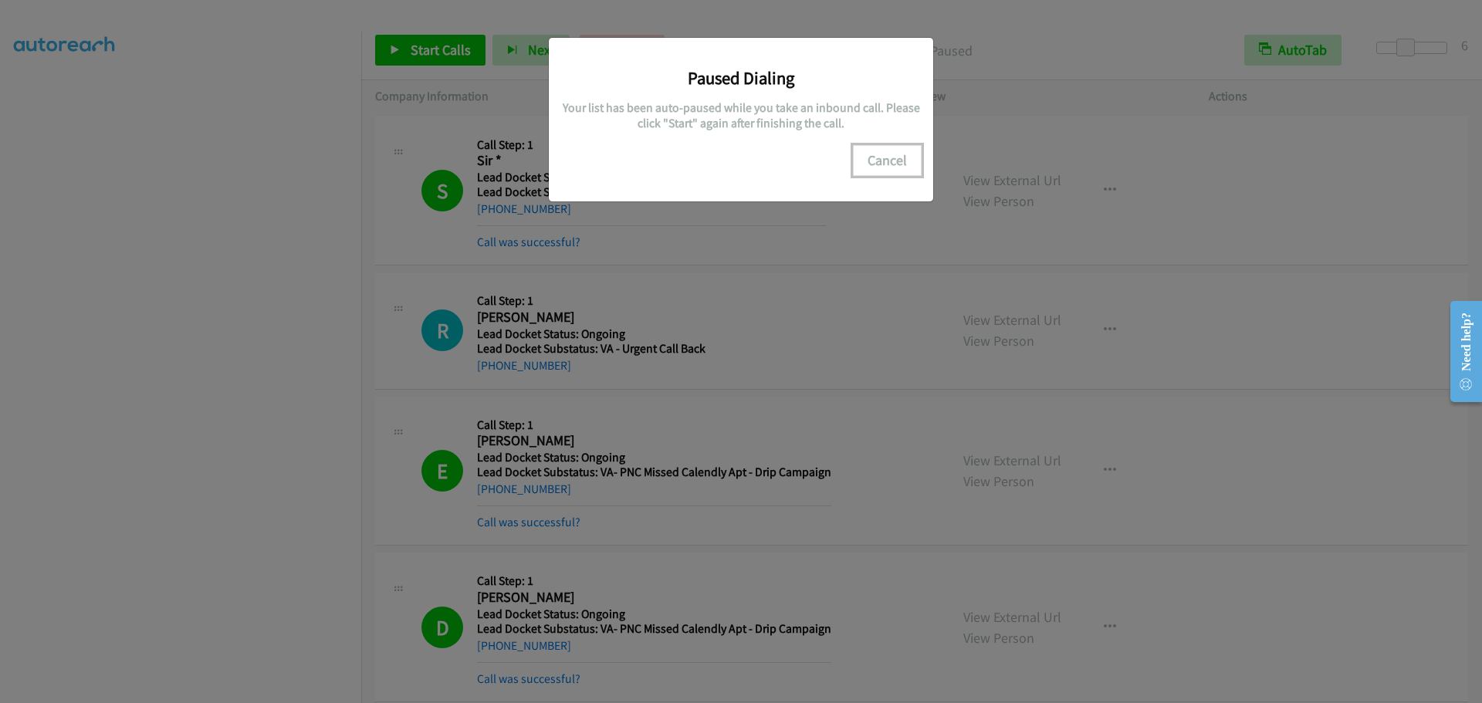
click at [862, 156] on button "Cancel" at bounding box center [887, 160] width 69 height 31
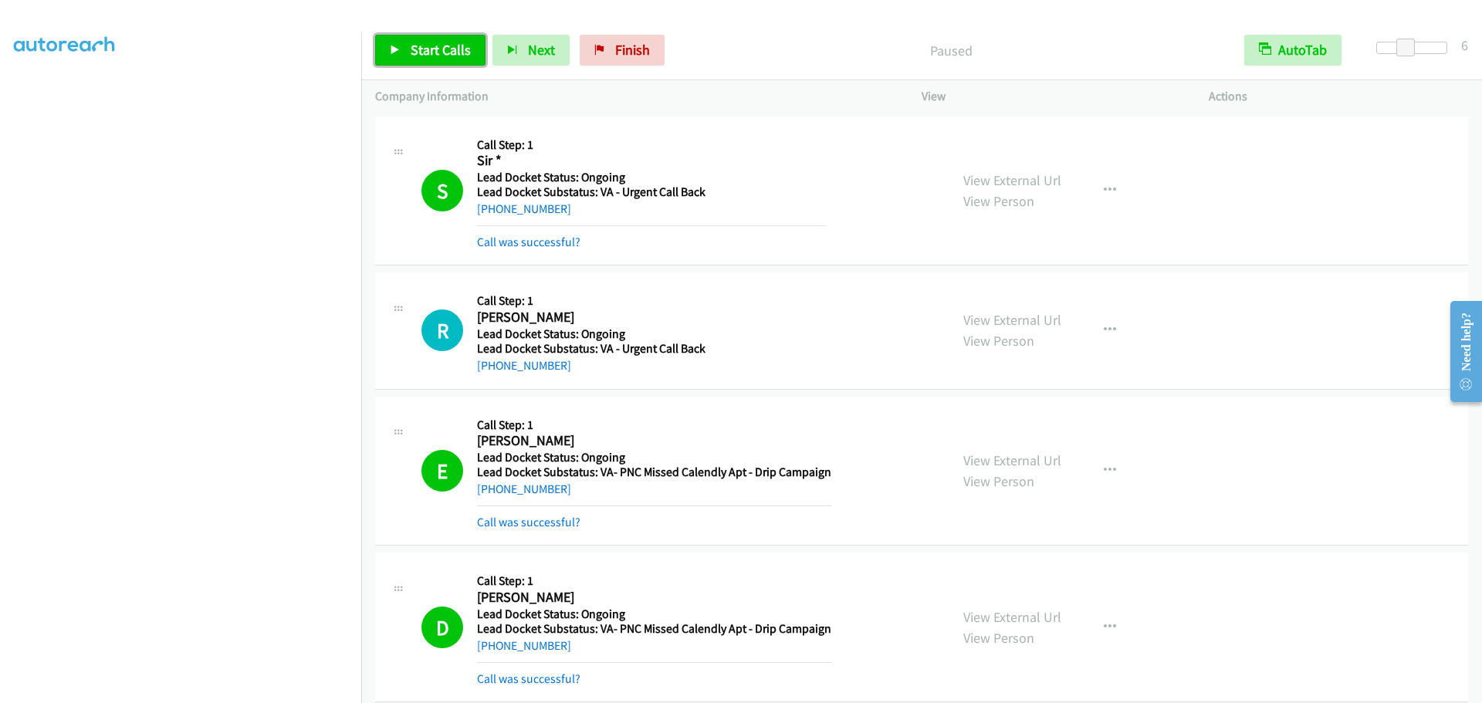
click at [431, 61] on link "Start Calls" at bounding box center [430, 50] width 110 height 31
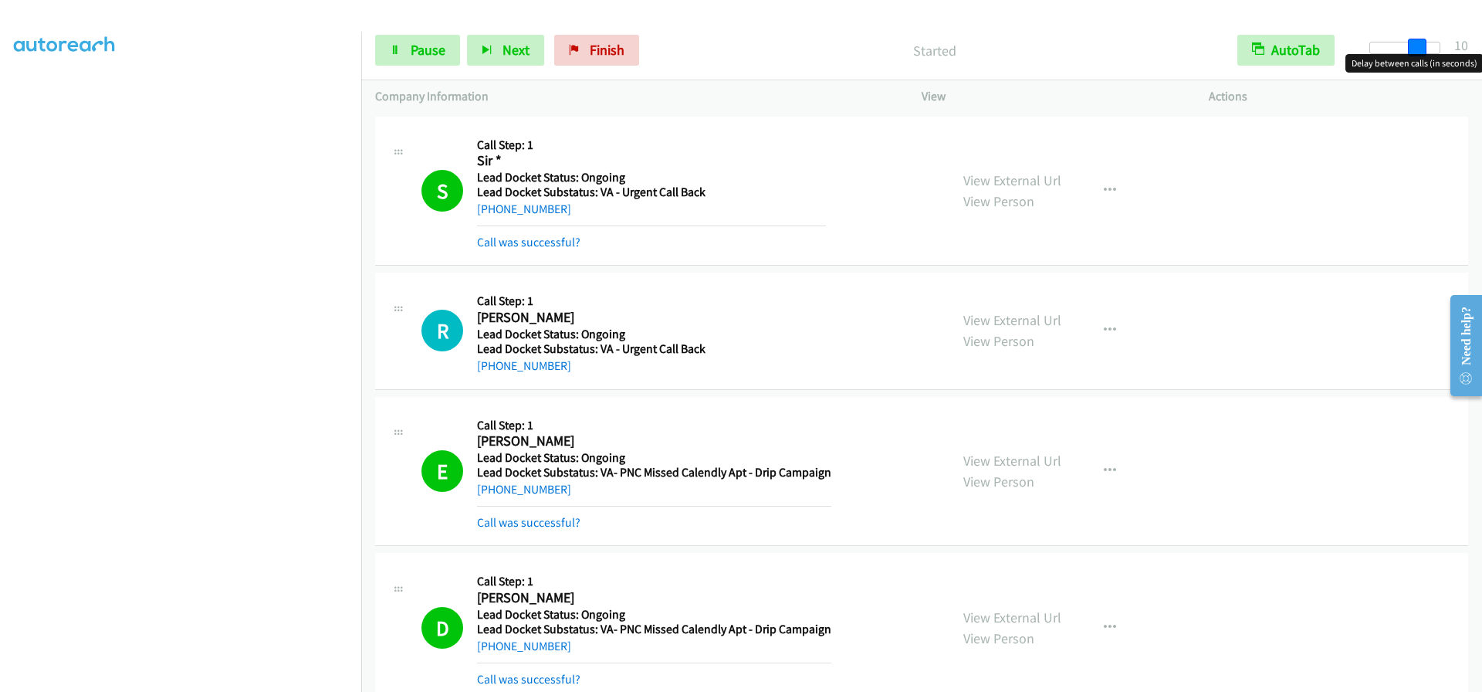
click at [1426, 43] on div at bounding box center [1405, 48] width 71 height 12
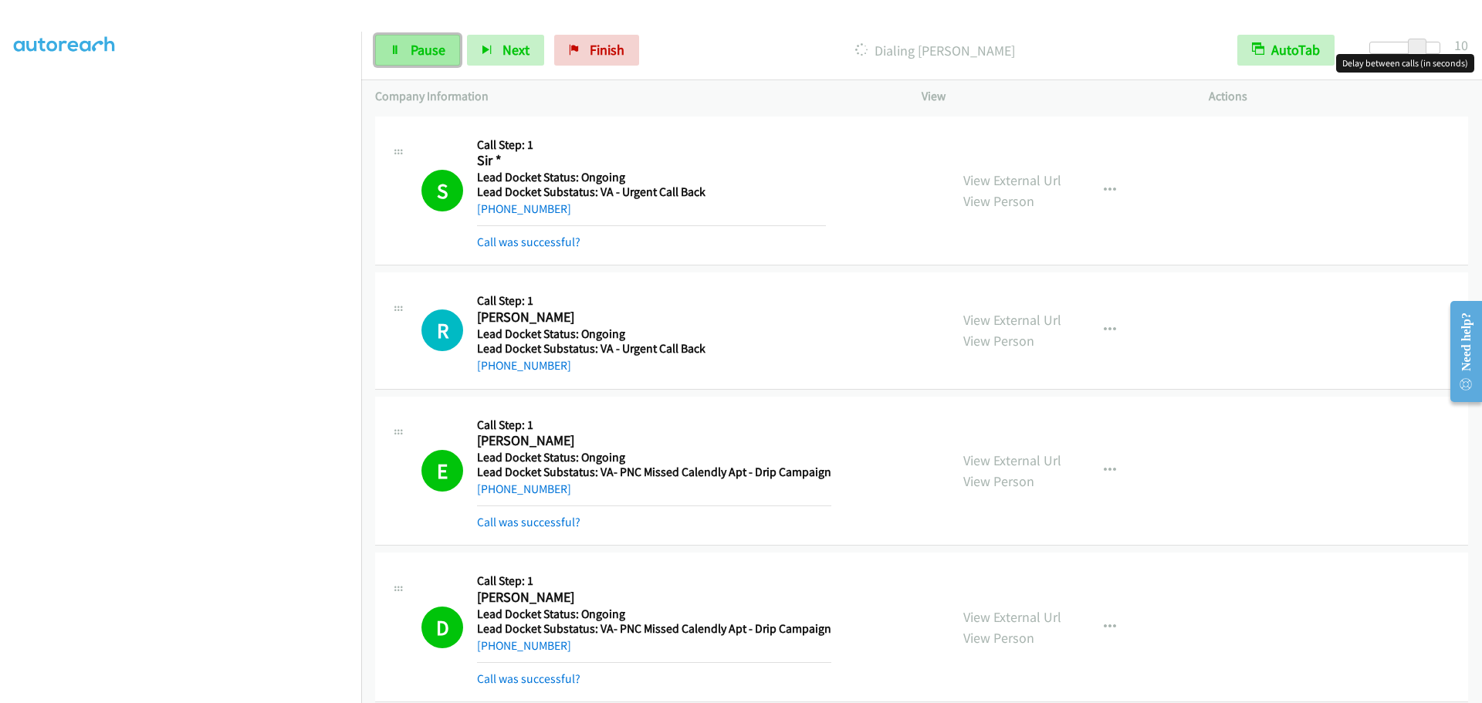
click at [391, 47] on icon at bounding box center [395, 51] width 11 height 11
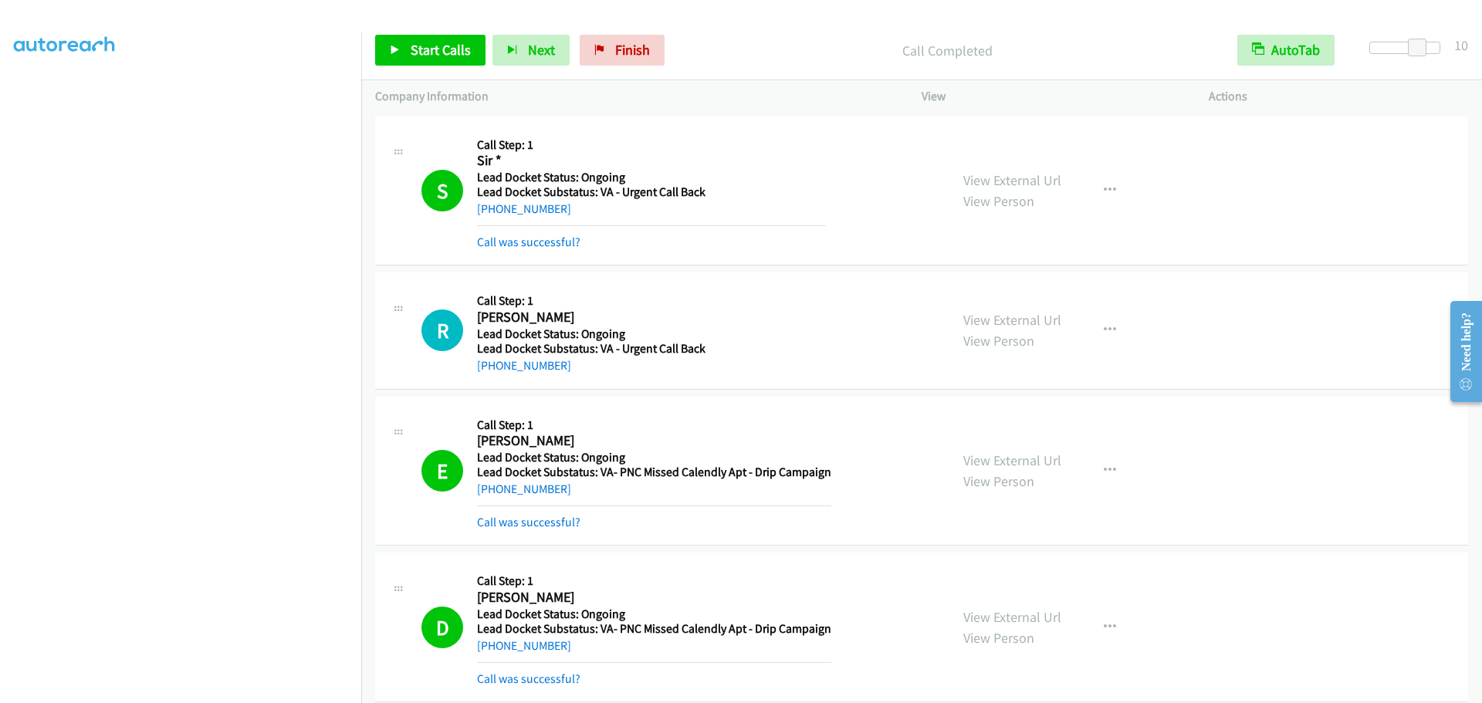
click at [420, 34] on div "Start Calls Pause Next Finish Call Completed AutoTab AutoTab 10" at bounding box center [921, 50] width 1121 height 59
click at [422, 49] on span "Start Calls" at bounding box center [441, 50] width 60 height 18
click at [415, 43] on span "Pause" at bounding box center [428, 50] width 35 height 18
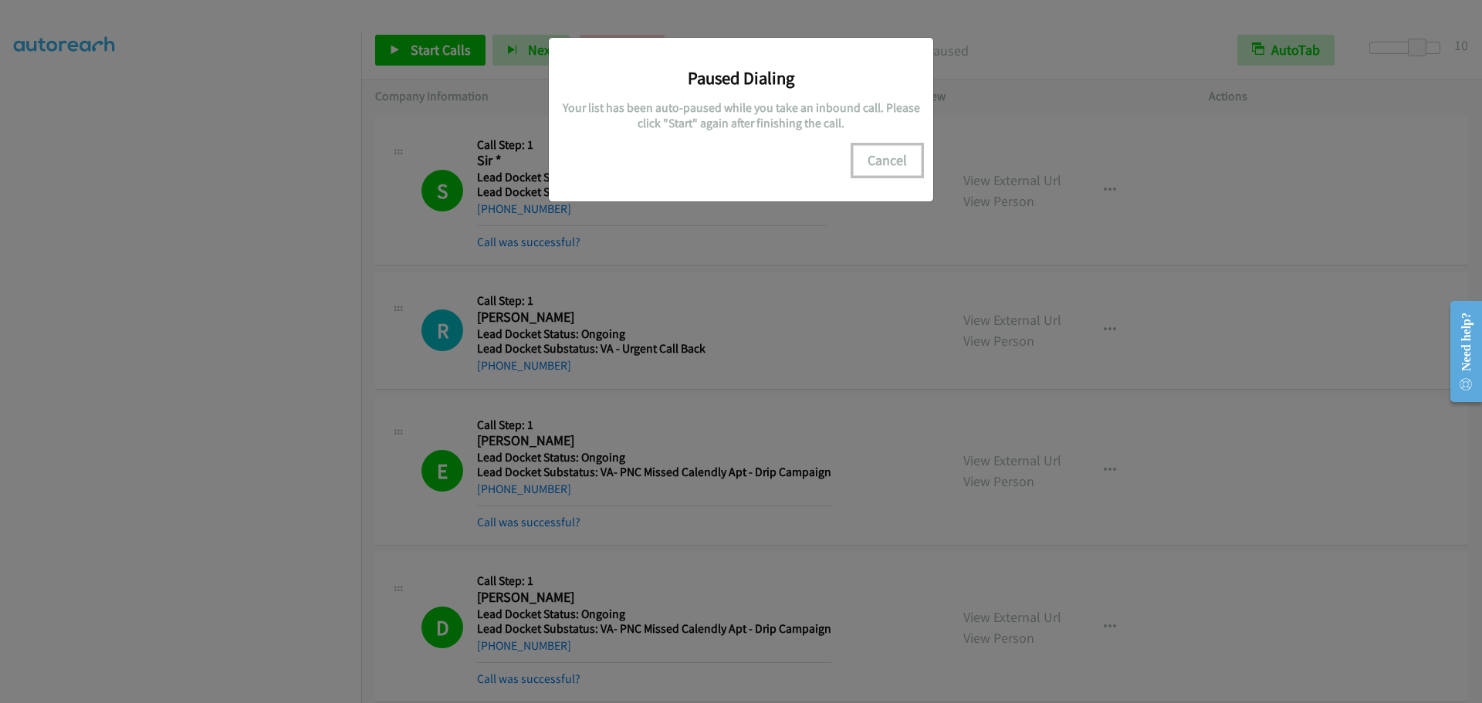
click at [888, 166] on button "Cancel" at bounding box center [887, 160] width 69 height 31
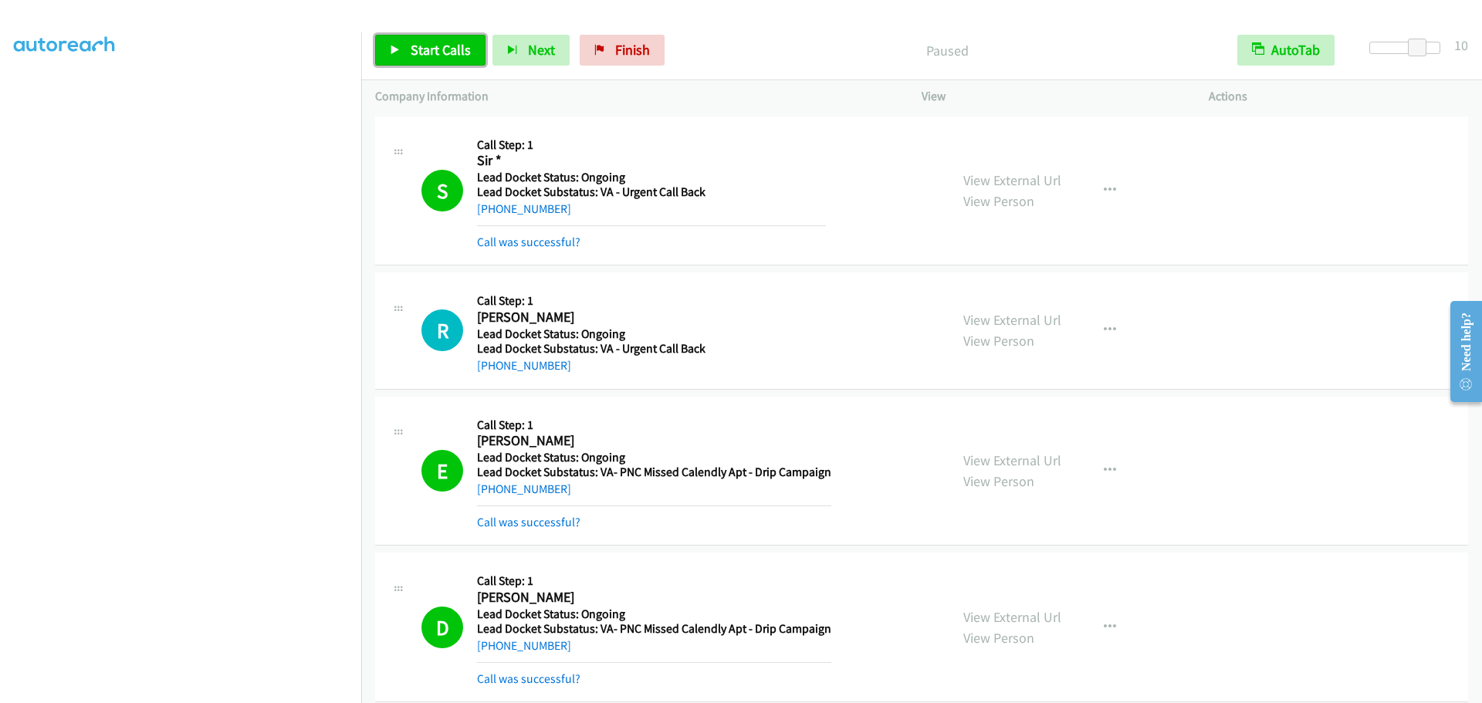
click at [432, 63] on link "Start Calls" at bounding box center [430, 50] width 110 height 31
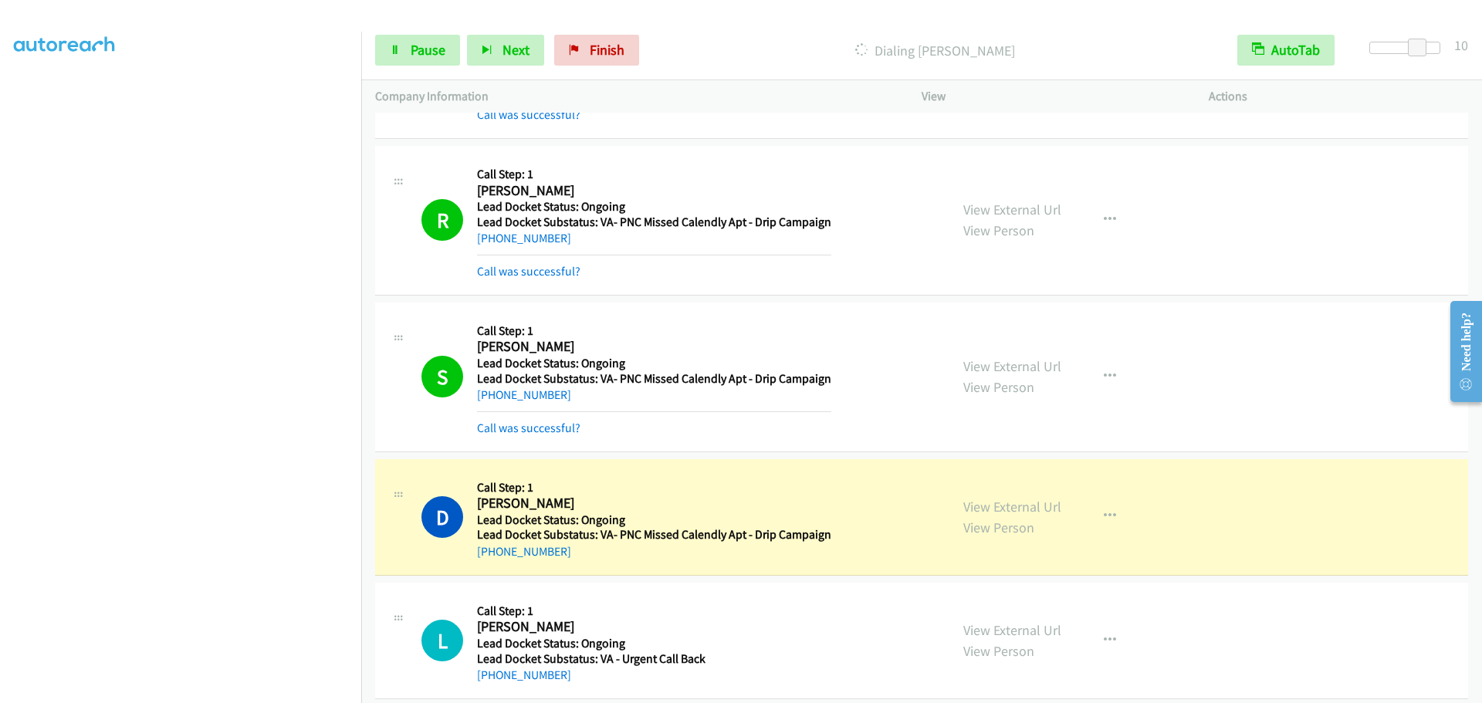
scroll to position [2400, 0]
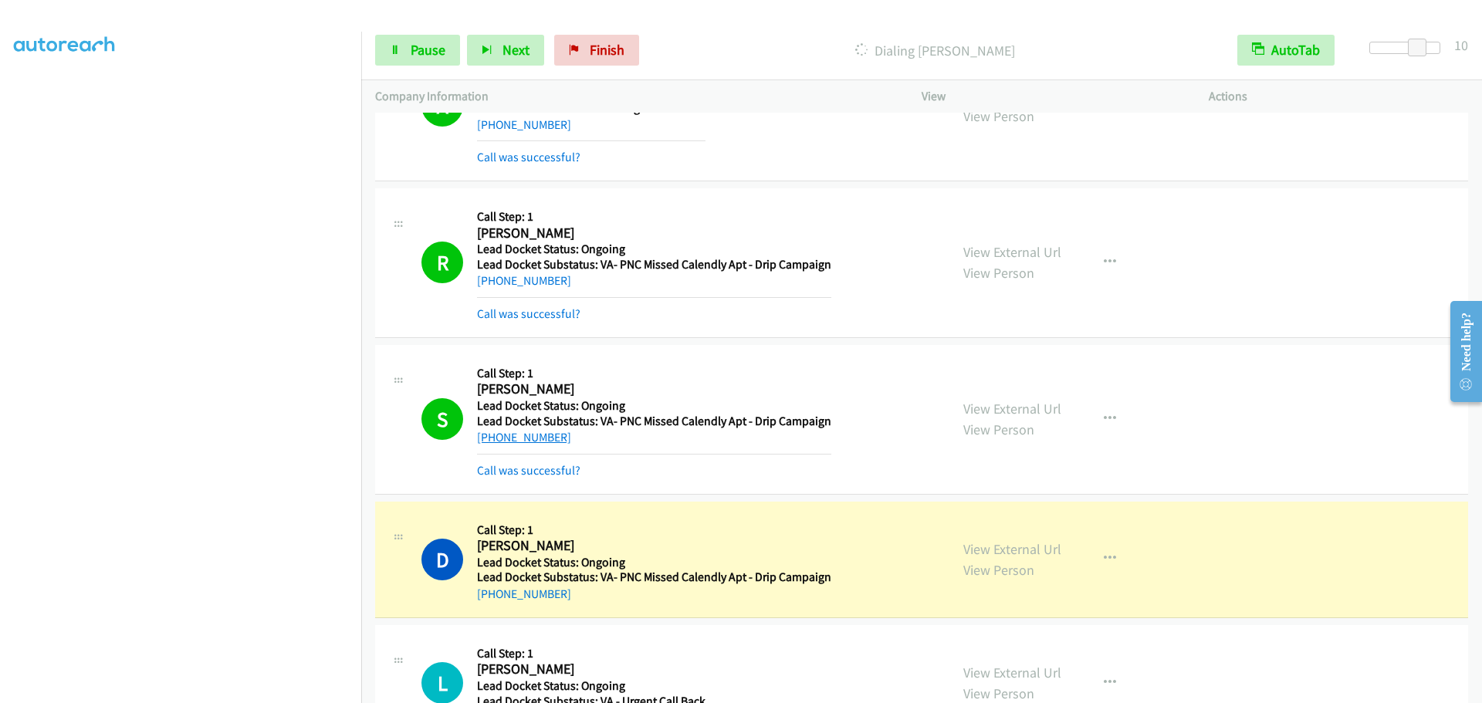
drag, startPoint x: 572, startPoint y: 440, endPoint x: 492, endPoint y: 438, distance: 80.3
click at [492, 438] on div "[PHONE_NUMBER]" at bounding box center [654, 437] width 354 height 19
copy link "[PHONE_NUMBER]"
click at [430, 42] on span "Pause" at bounding box center [428, 50] width 35 height 18
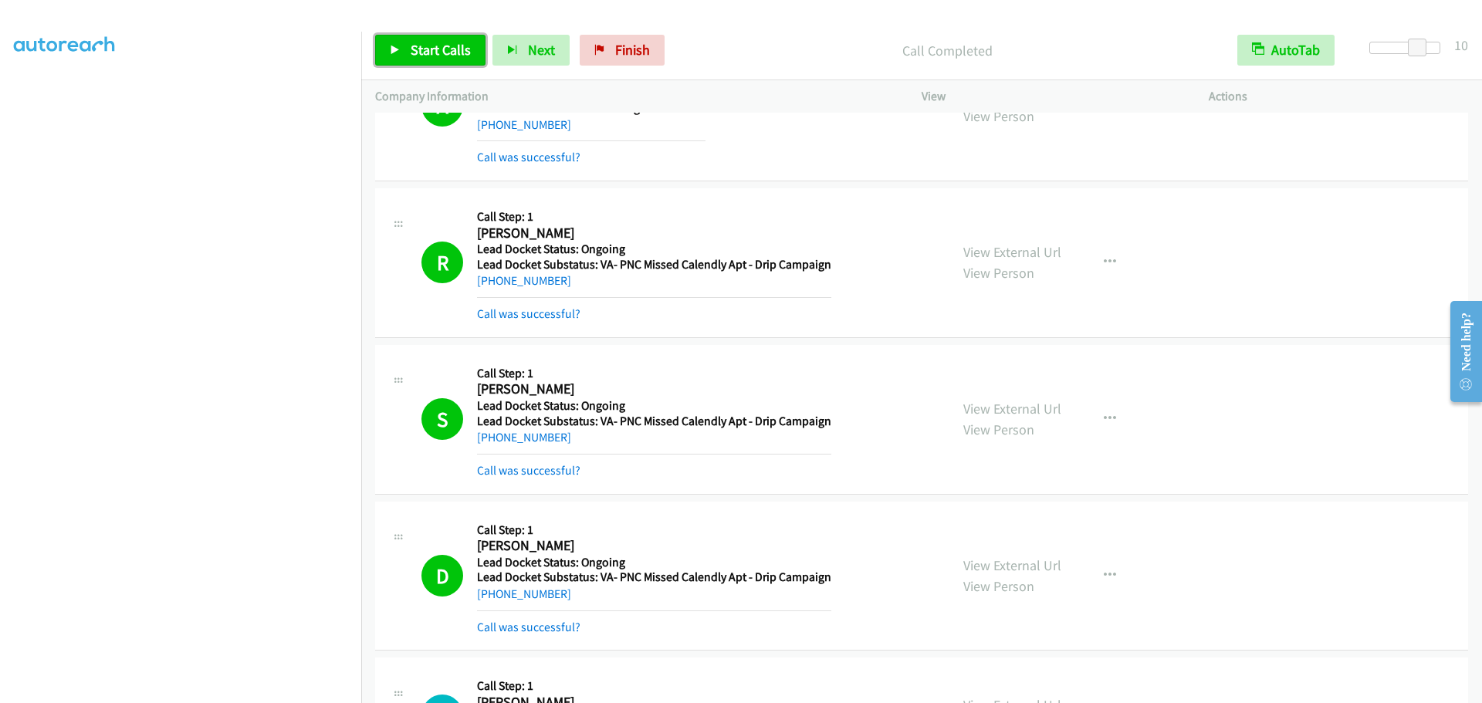
click at [415, 49] on span "Start Calls" at bounding box center [441, 50] width 60 height 18
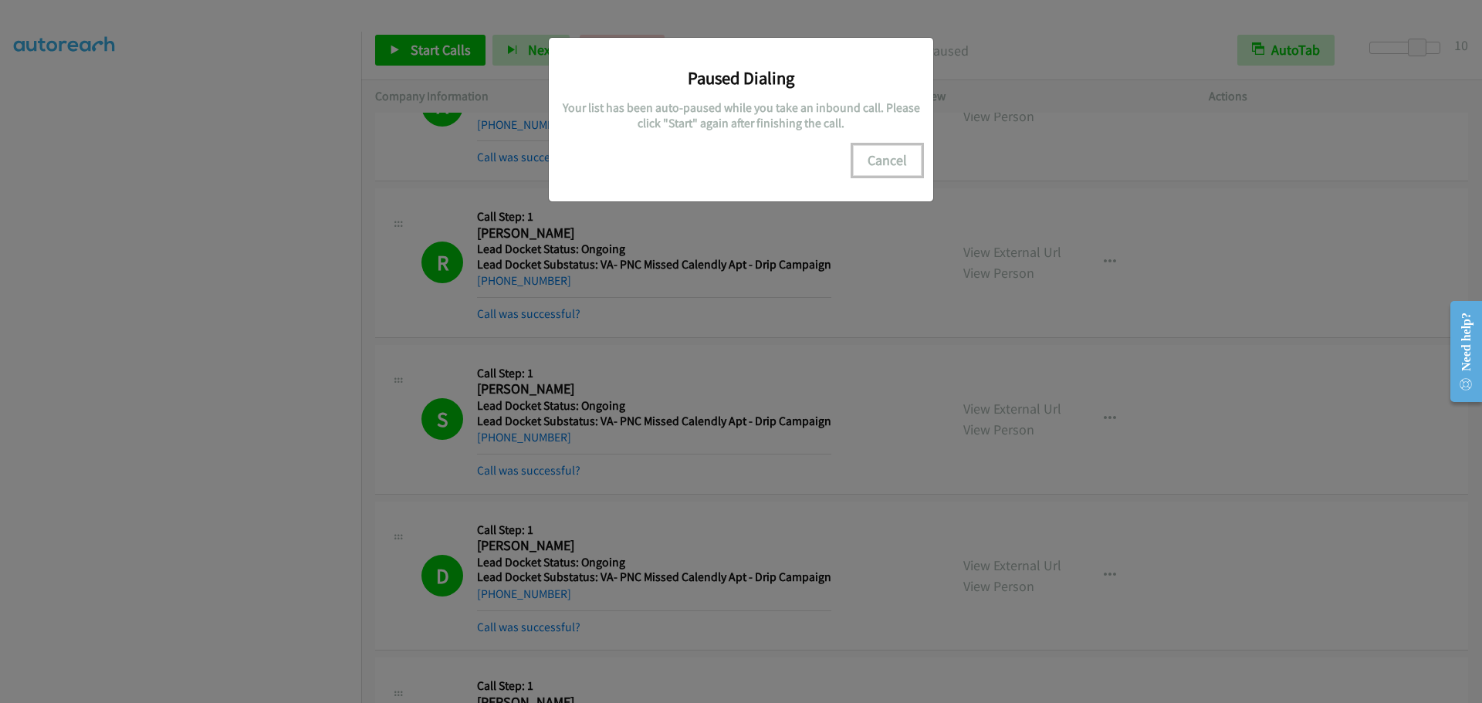
click at [880, 162] on button "Cancel" at bounding box center [887, 160] width 69 height 31
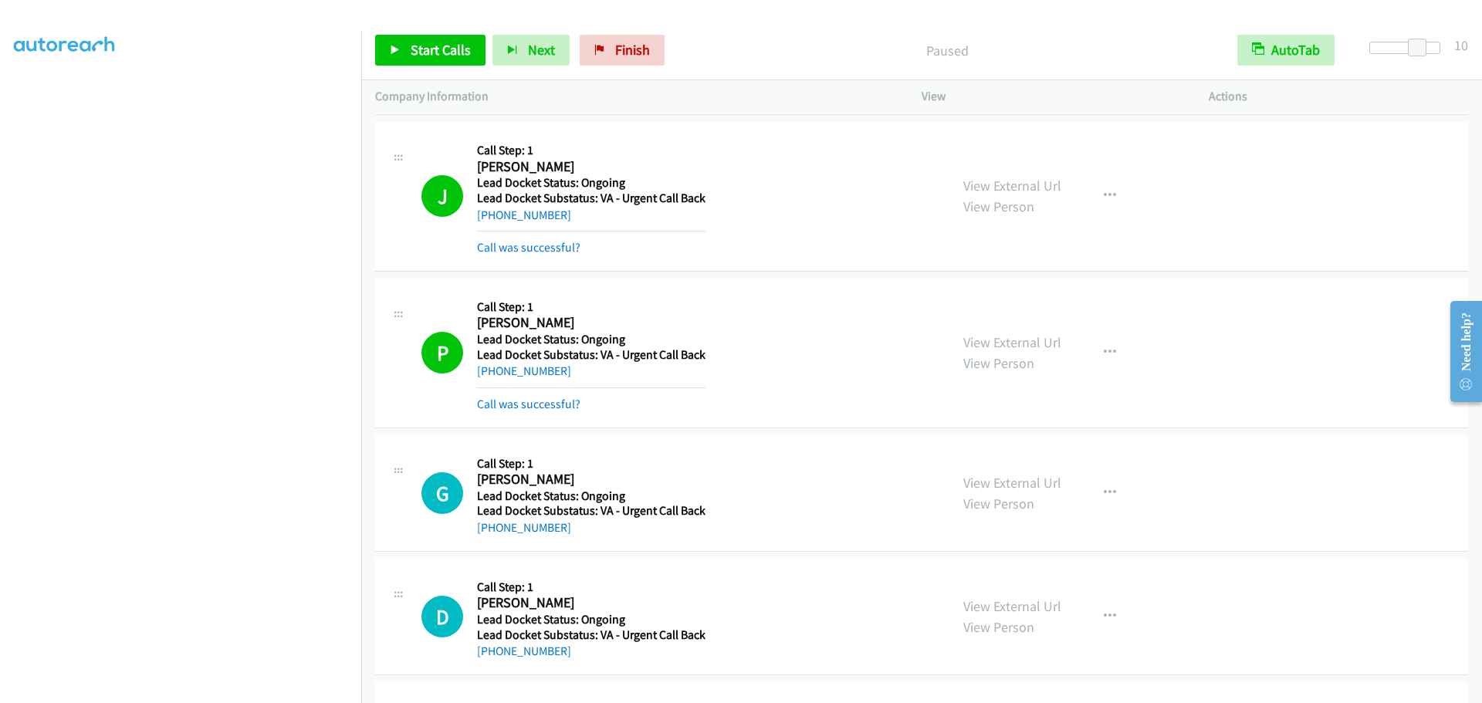
scroll to position [3172, 0]
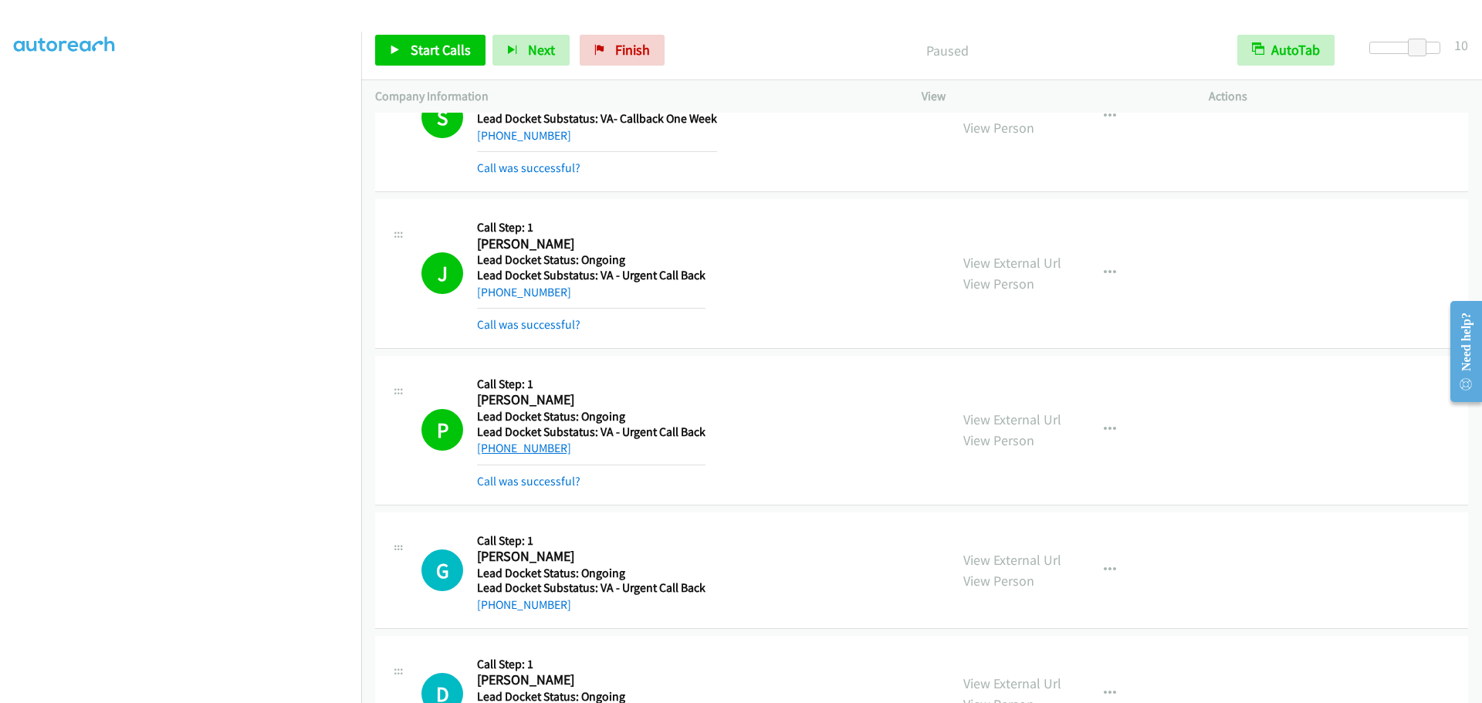
drag, startPoint x: 564, startPoint y: 451, endPoint x: 494, endPoint y: 453, distance: 70.3
click at [494, 453] on div "[PHONE_NUMBER]" at bounding box center [591, 448] width 229 height 19
copy link "[PHONE_NUMBER]"
drag, startPoint x: 574, startPoint y: 298, endPoint x: 493, endPoint y: 297, distance: 80.3
click at [493, 297] on div "[PHONE_NUMBER]" at bounding box center [591, 292] width 229 height 19
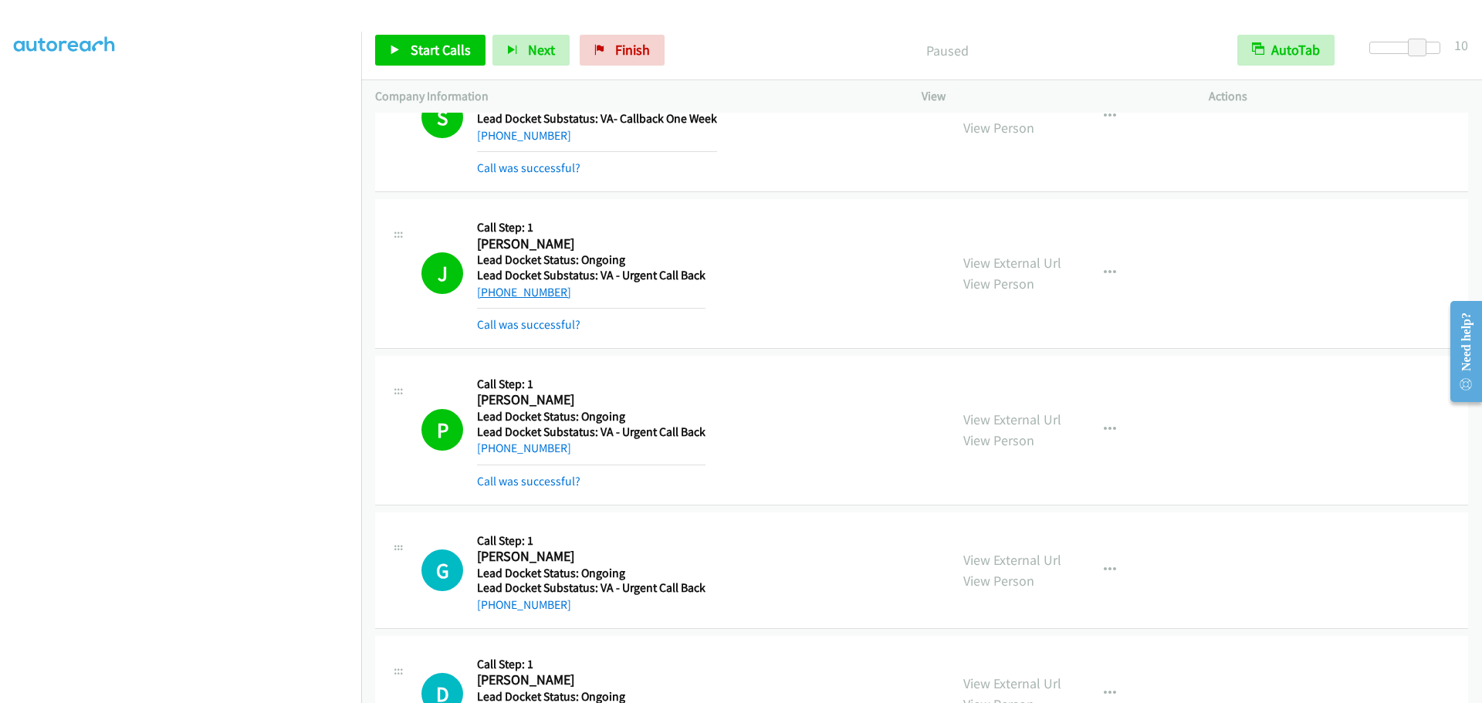
copy link "[PHONE_NUMBER]"
click at [455, 42] on span "Start Calls" at bounding box center [441, 50] width 60 height 18
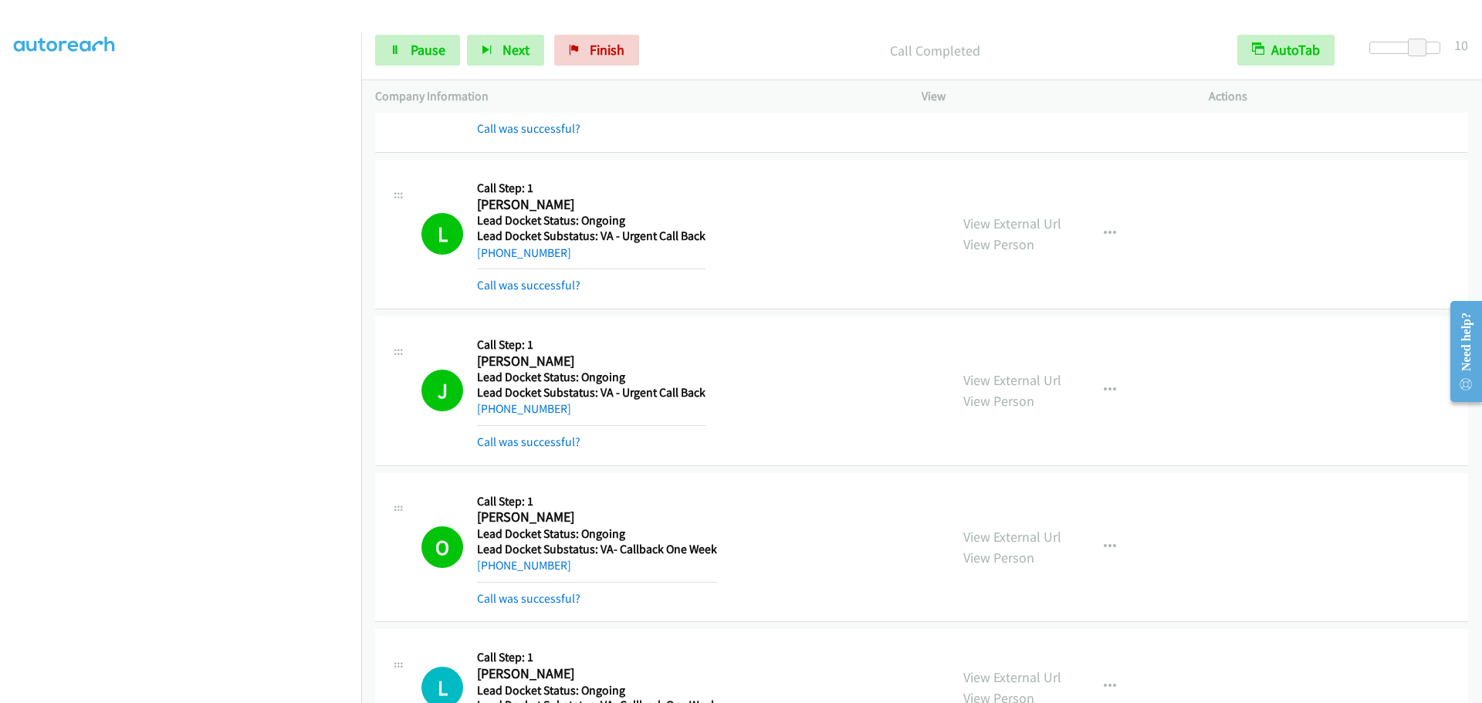
scroll to position [4303, 0]
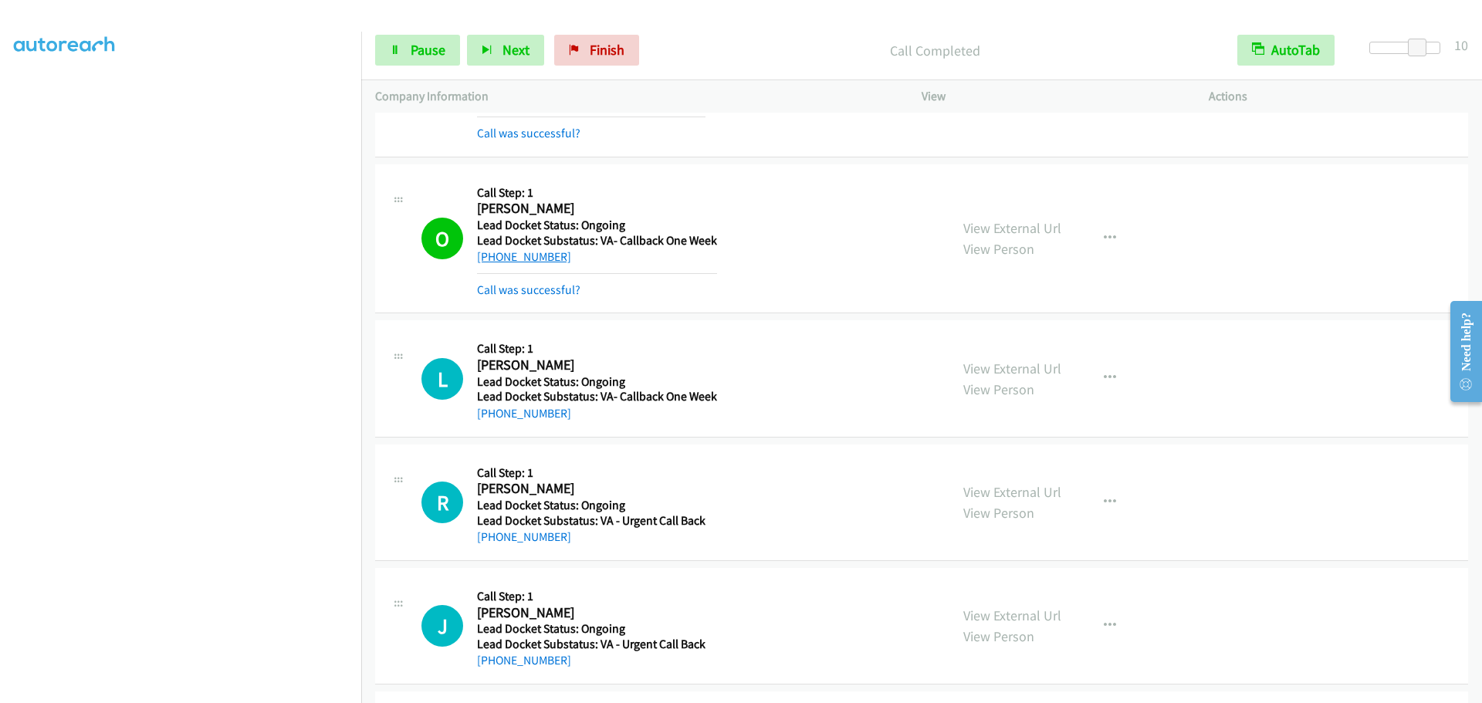
drag, startPoint x: 567, startPoint y: 256, endPoint x: 494, endPoint y: 262, distance: 72.8
click at [494, 262] on div "[PHONE_NUMBER]" at bounding box center [597, 257] width 240 height 19
copy link "[PHONE_NUMBER]"
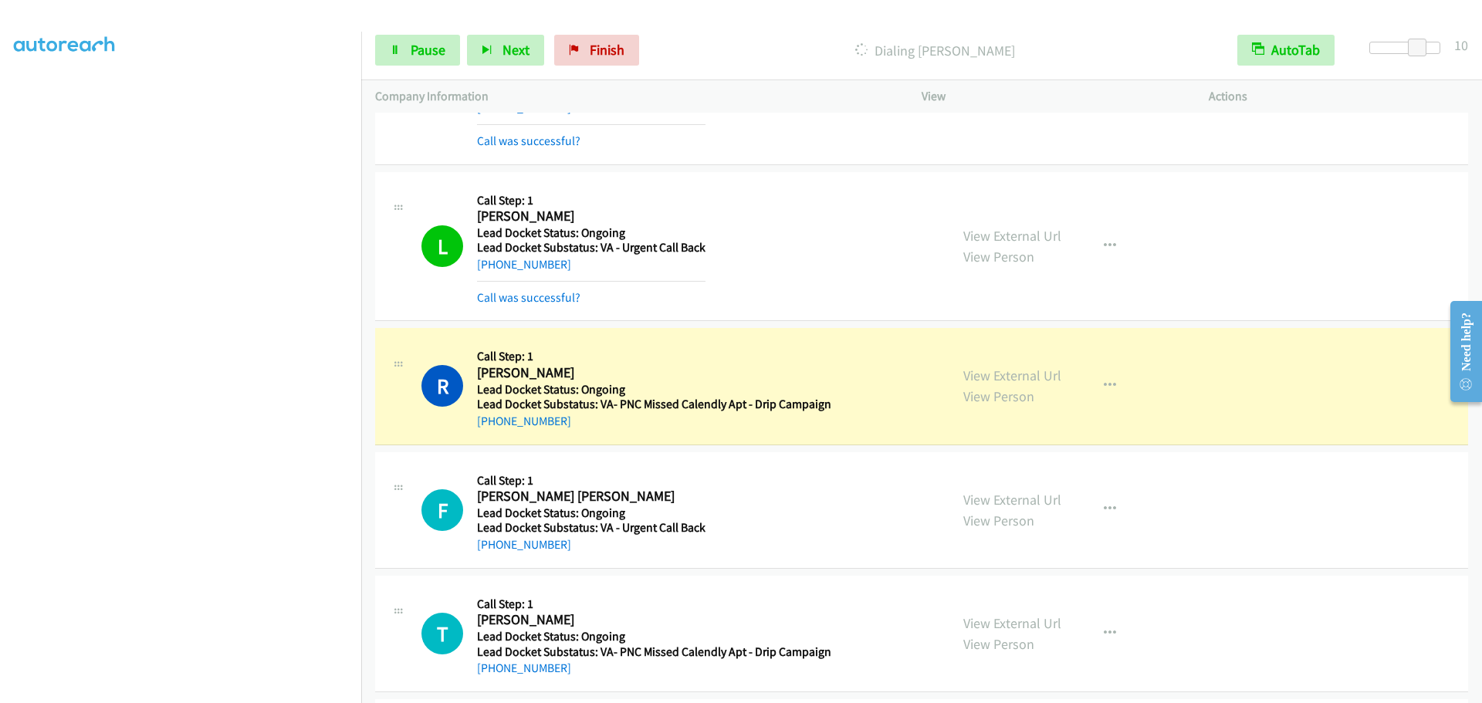
scroll to position [5216, 0]
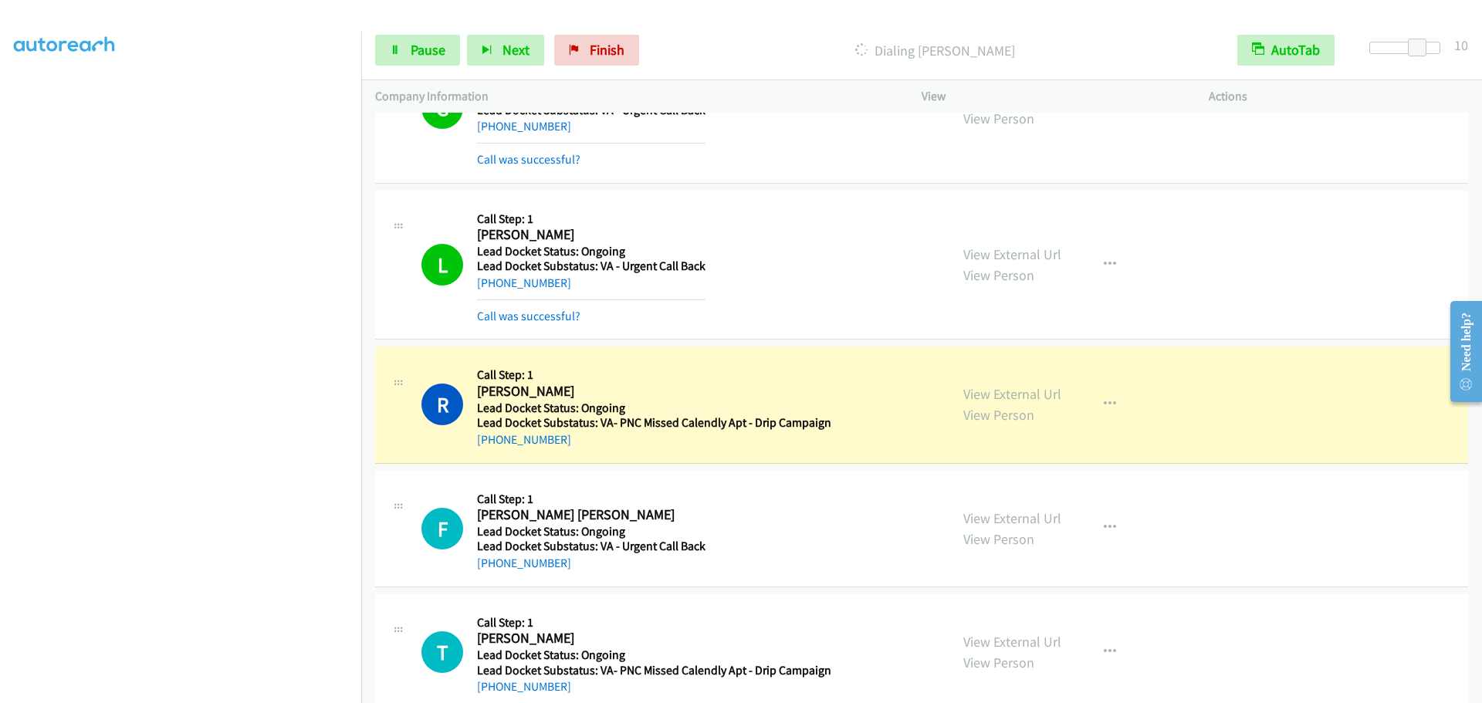
drag, startPoint x: 587, startPoint y: 285, endPoint x: 493, endPoint y: 292, distance: 94.4
click at [493, 292] on div "[PHONE_NUMBER]" at bounding box center [591, 283] width 229 height 19
copy link "[PHONE_NUMBER]"
click at [412, 56] on span "Pause" at bounding box center [428, 50] width 35 height 18
